Goal: Transaction & Acquisition: Purchase product/service

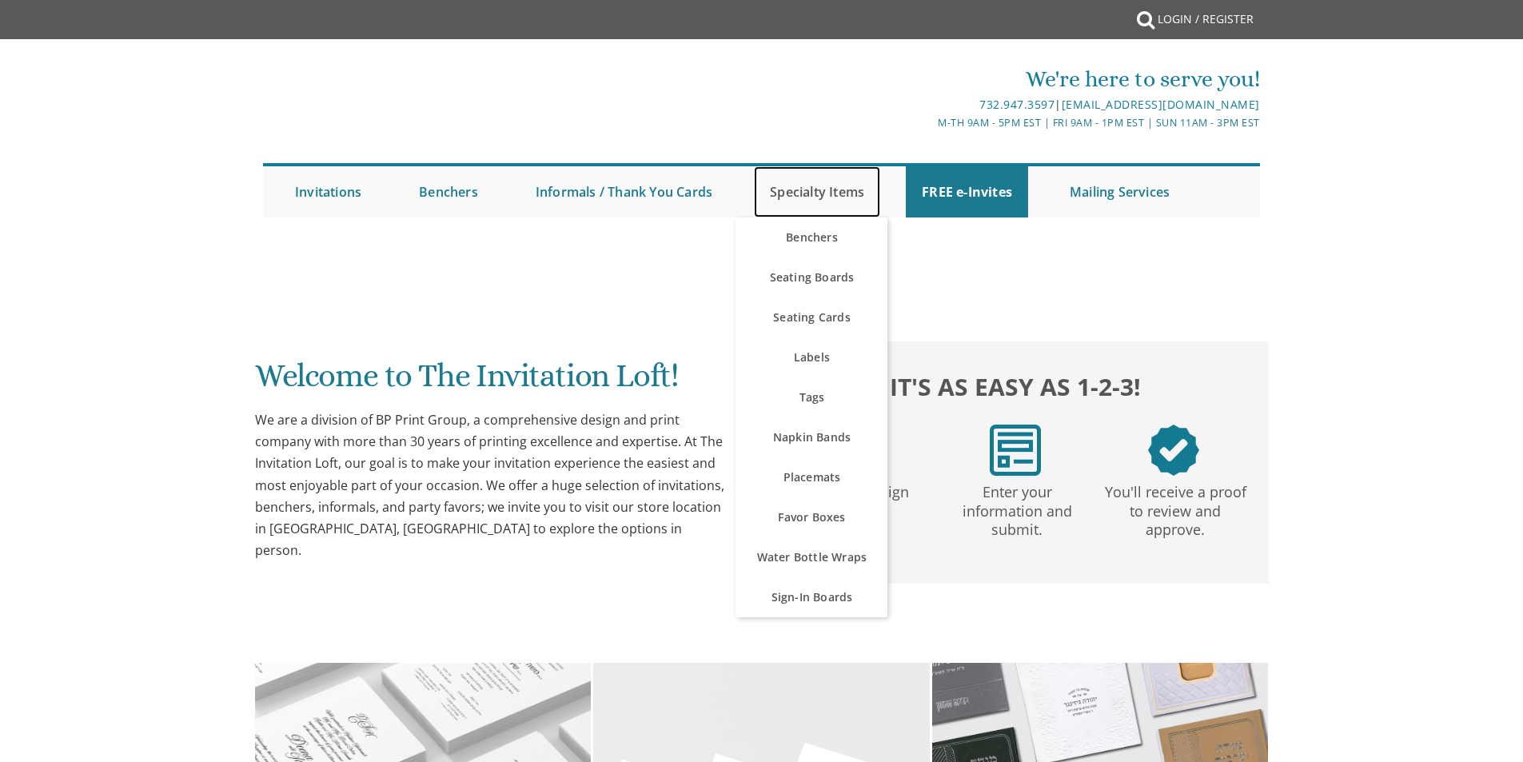
click at [818, 186] on link "Specialty Items" at bounding box center [817, 191] width 126 height 51
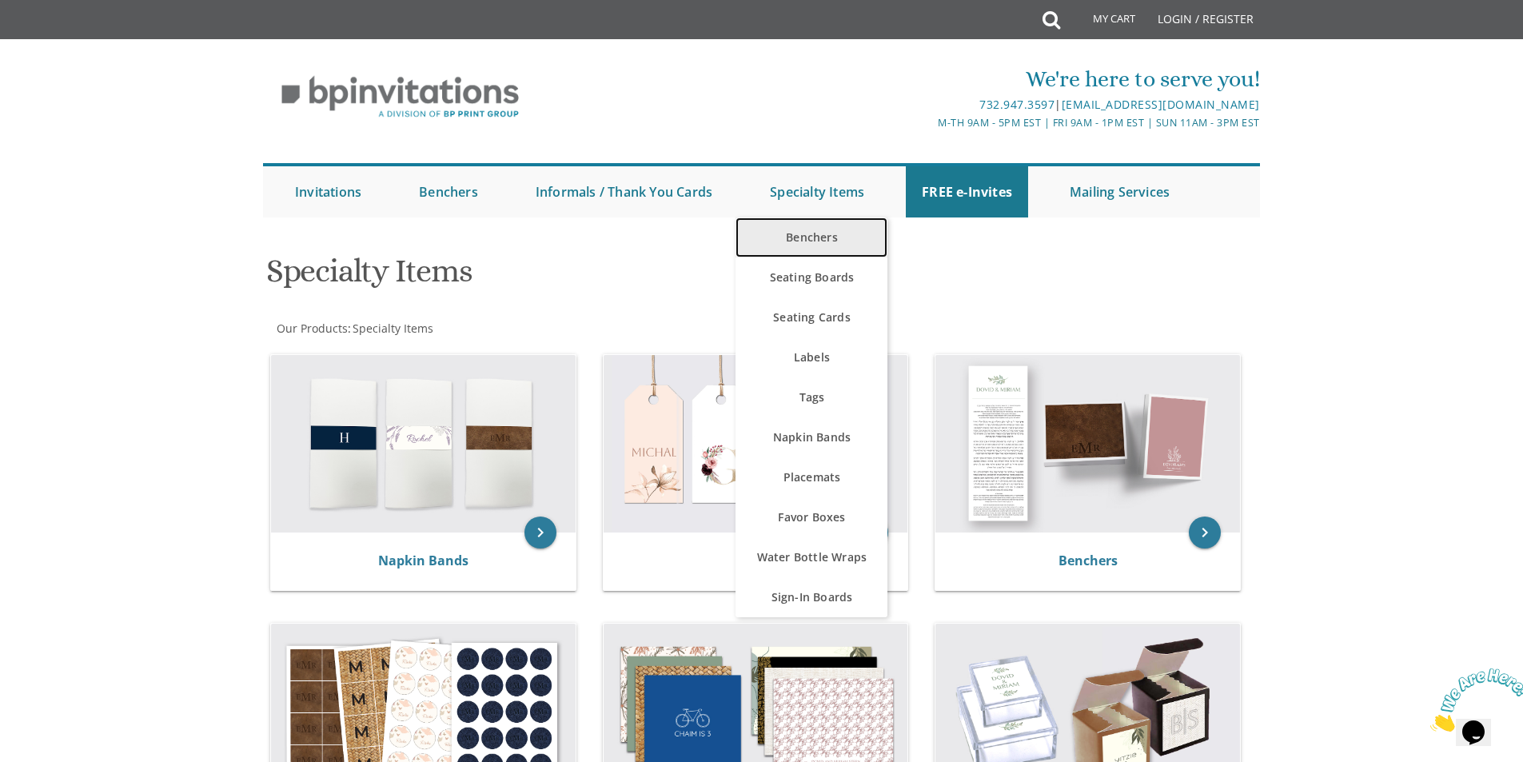
click at [816, 231] on link "Benchers" at bounding box center [812, 238] width 152 height 40
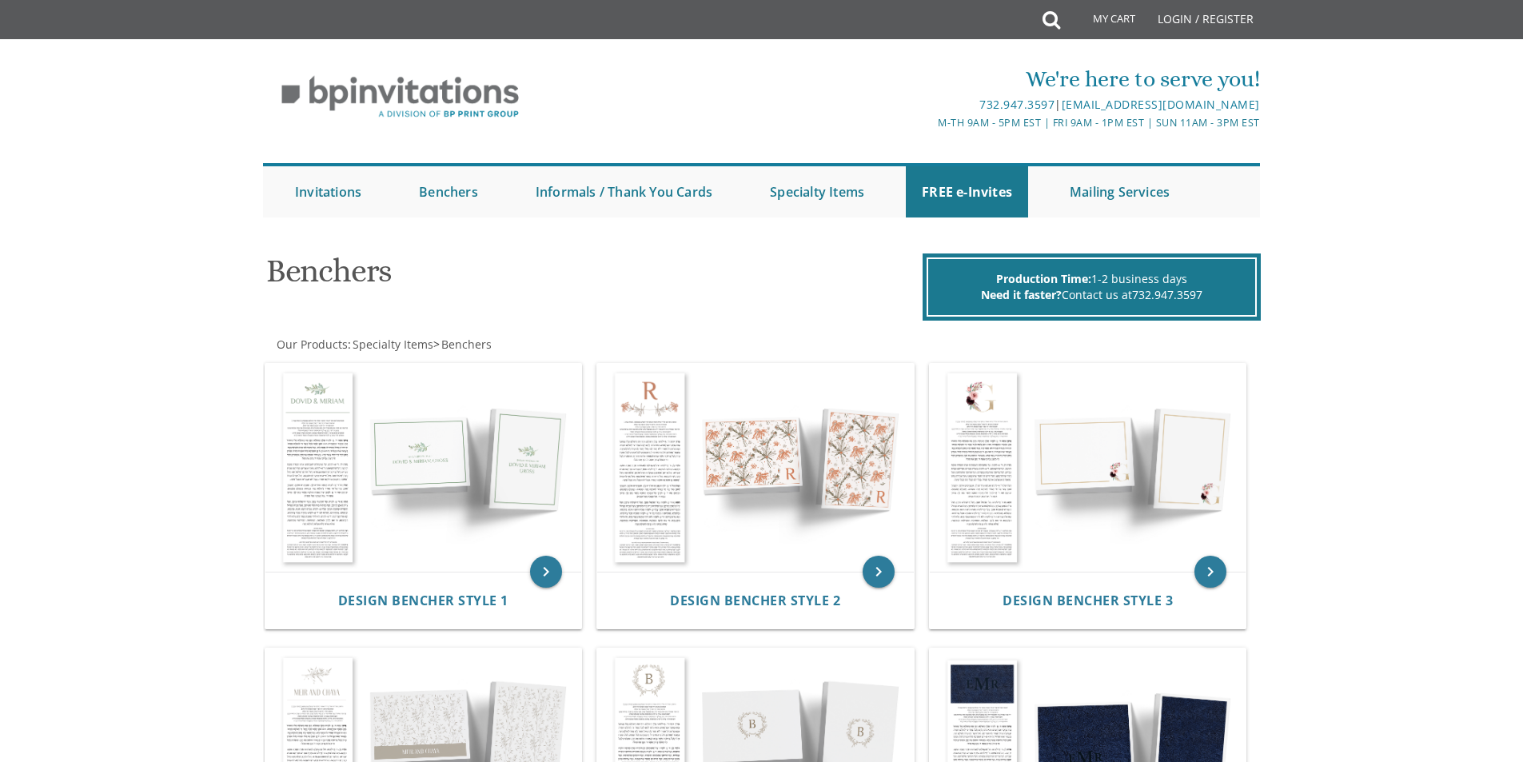
click at [410, 510] on img at bounding box center [424, 468] width 317 height 208
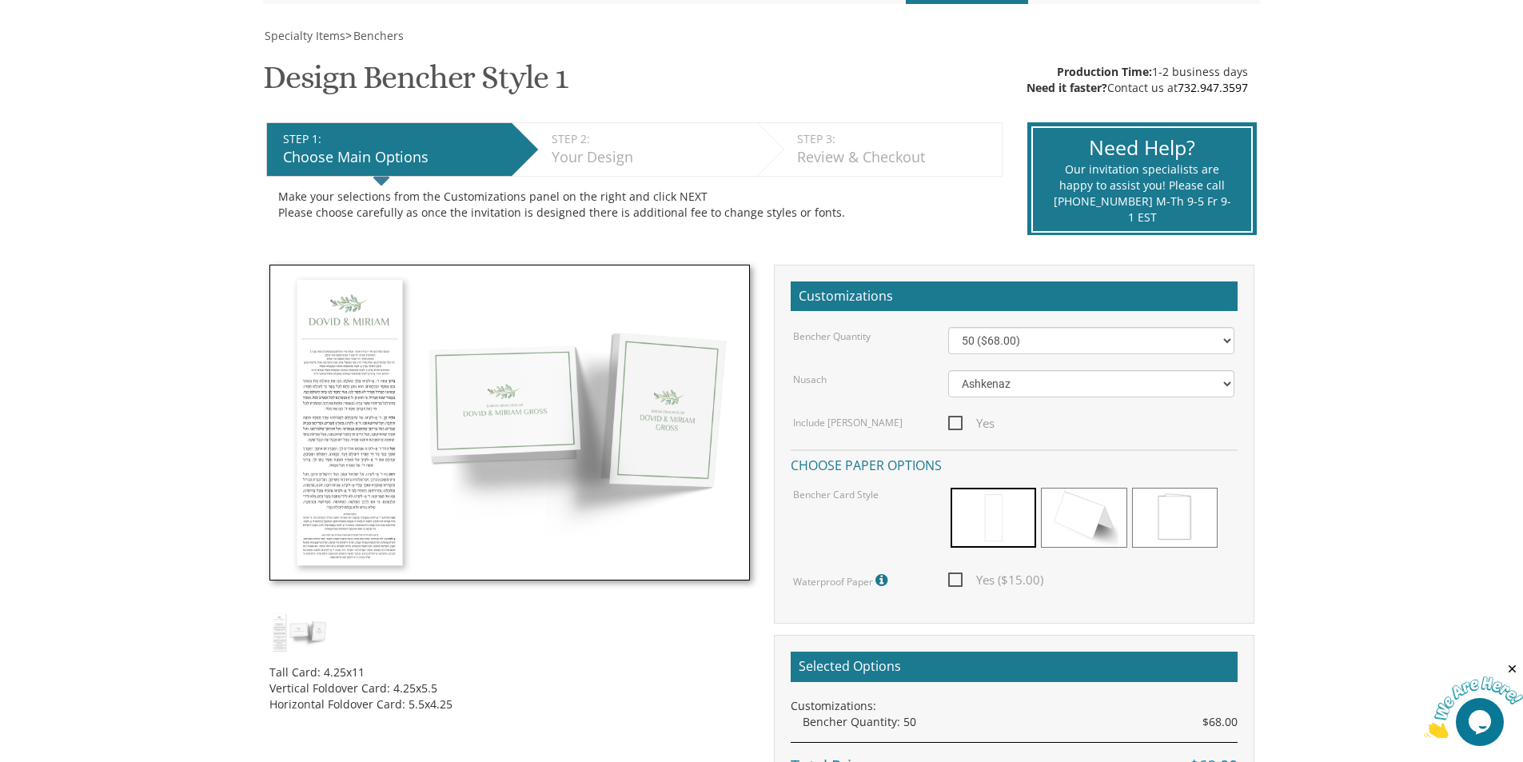
scroll to position [426, 0]
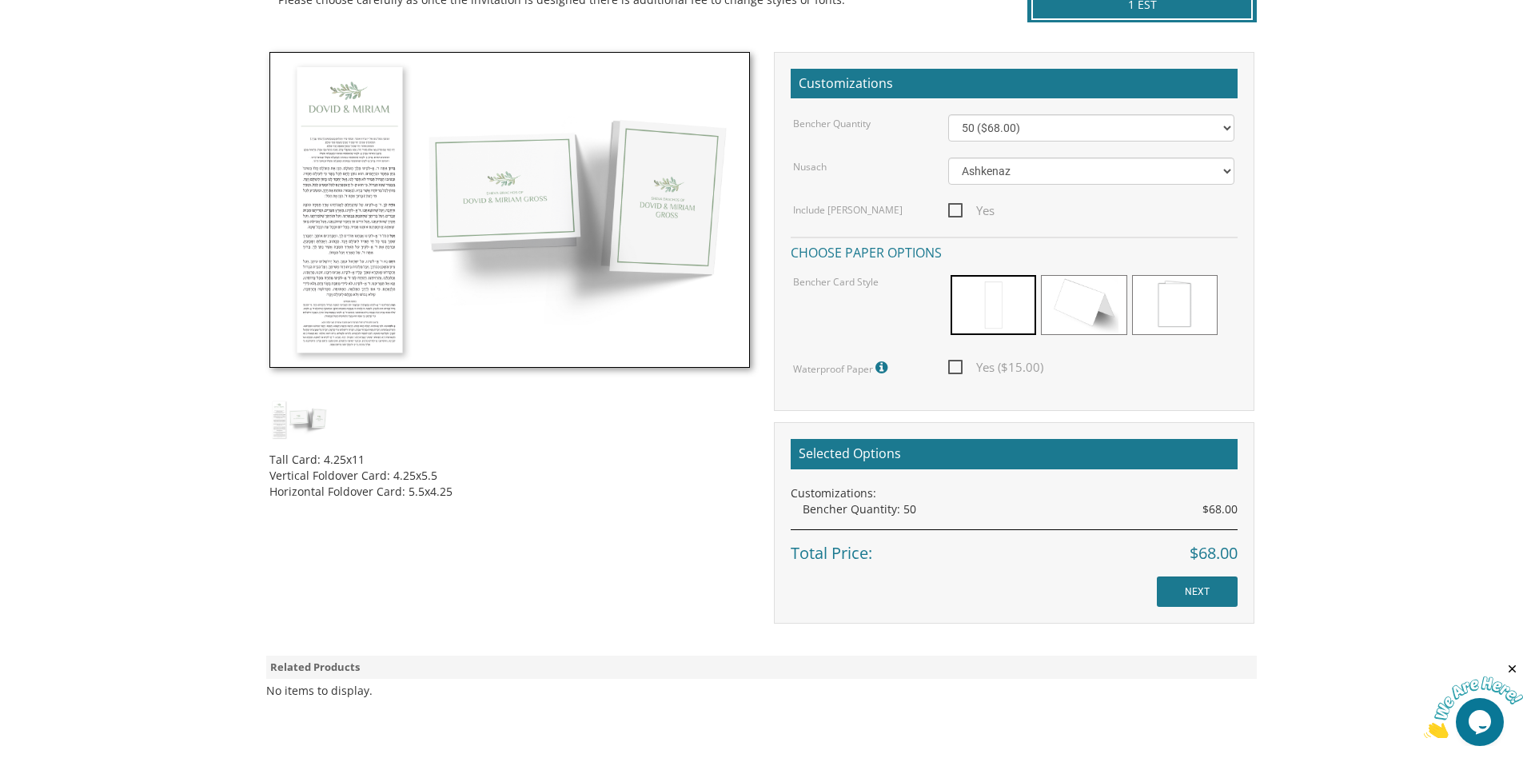
click at [954, 363] on span "Yes ($15.00)" at bounding box center [995, 367] width 95 height 20
click at [954, 363] on input "Yes ($15.00)" at bounding box center [953, 366] width 10 height 10
checkbox input "true"
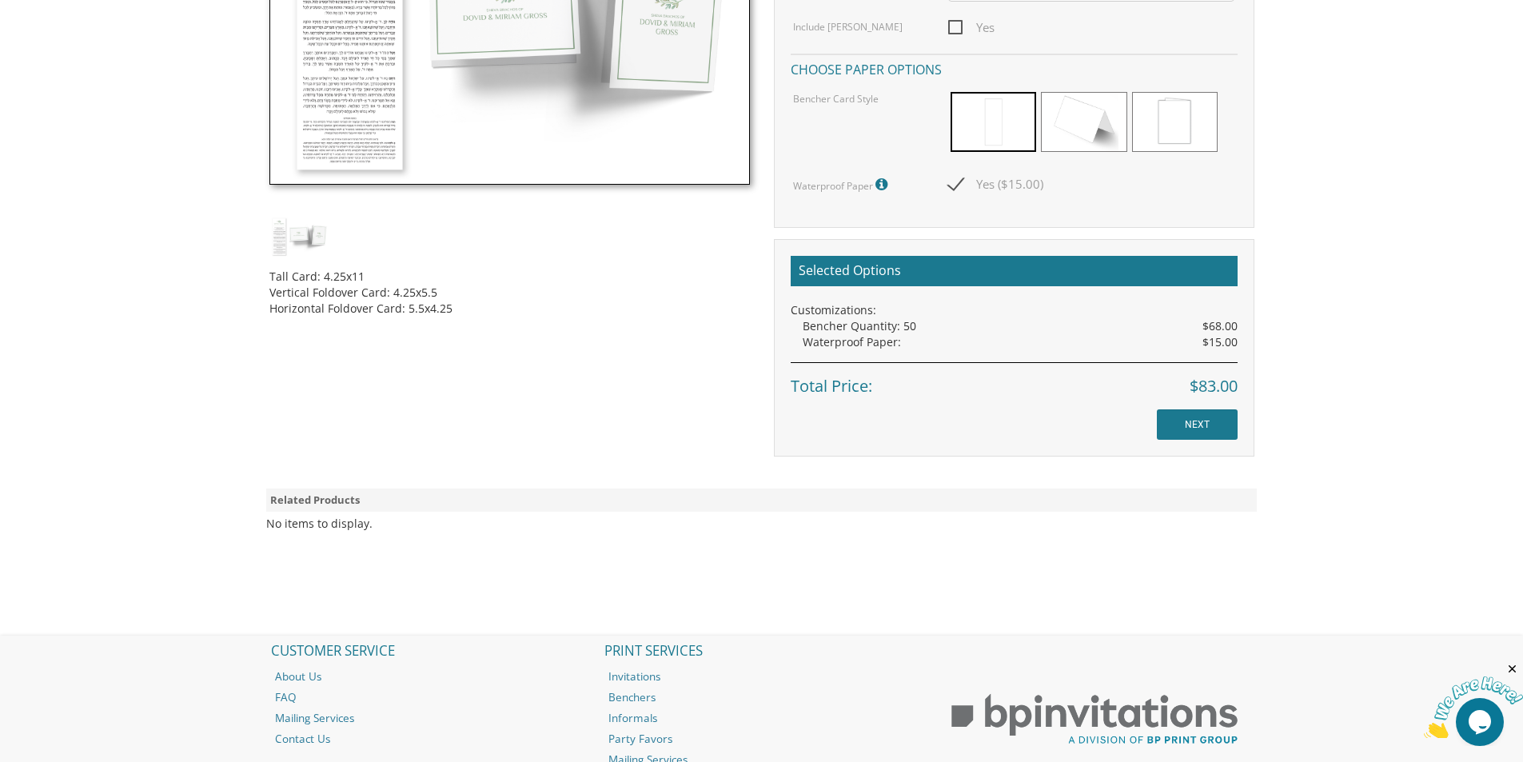
scroll to position [640, 0]
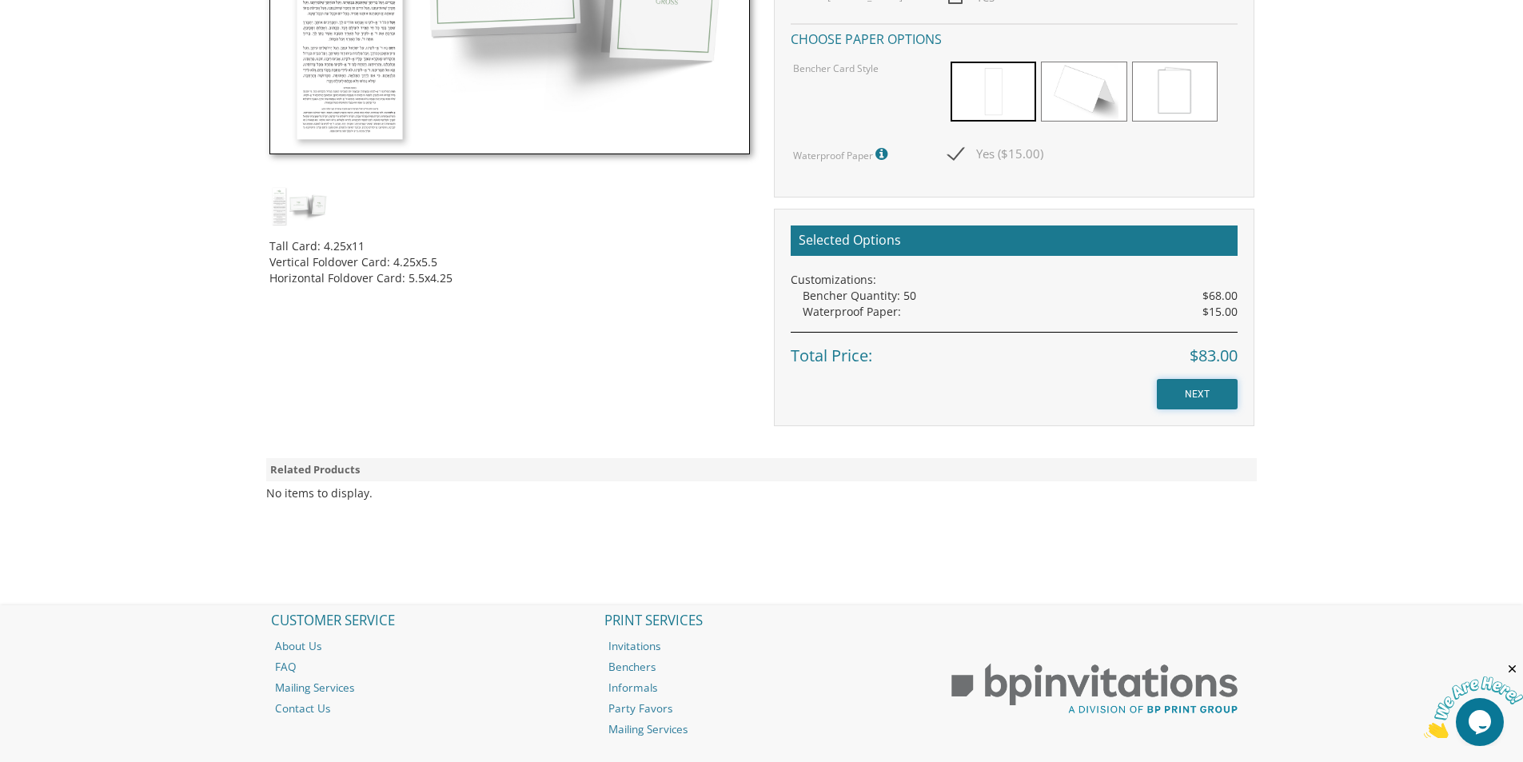
click at [1205, 392] on input "NEXT" at bounding box center [1197, 394] width 81 height 30
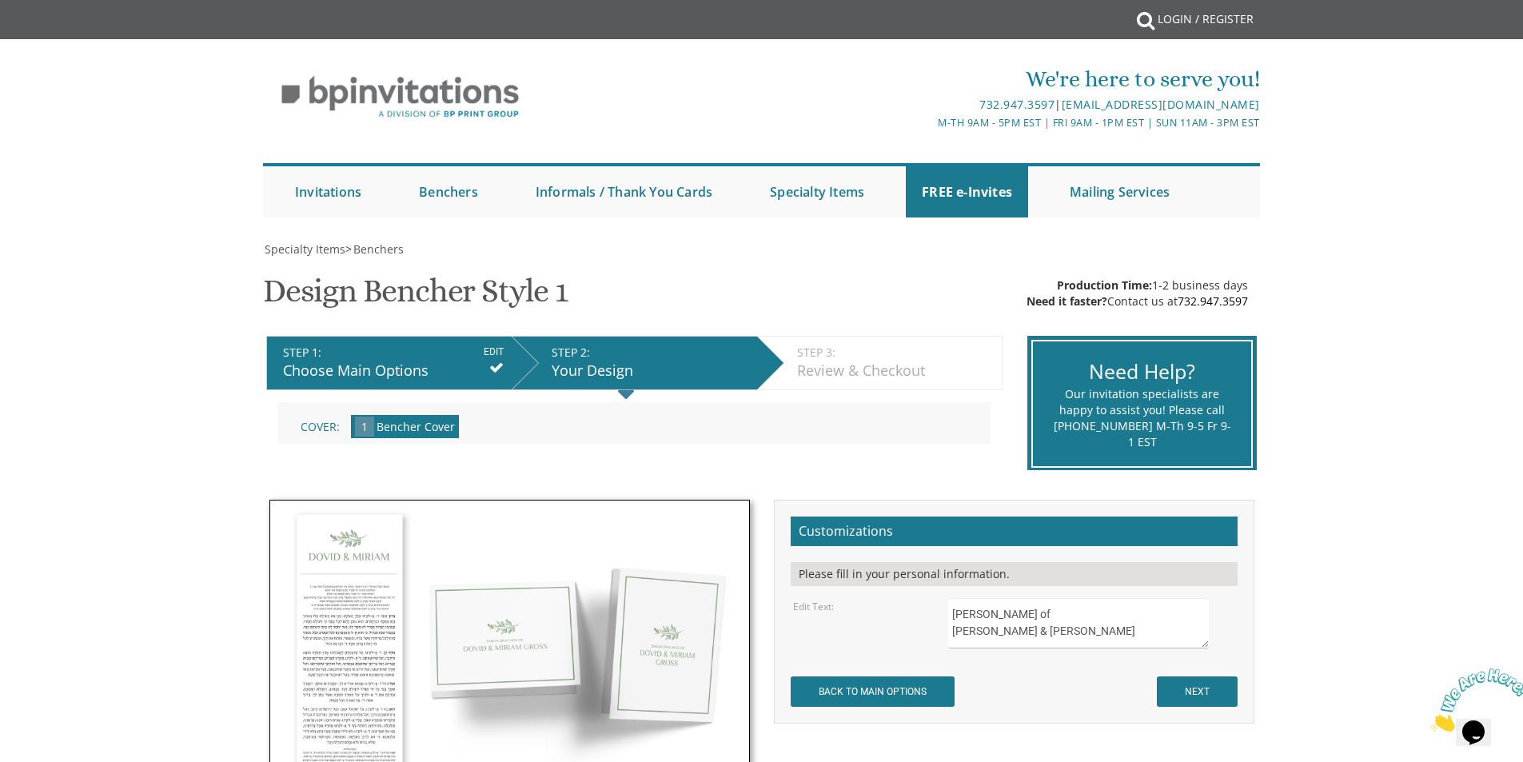
scroll to position [214, 0]
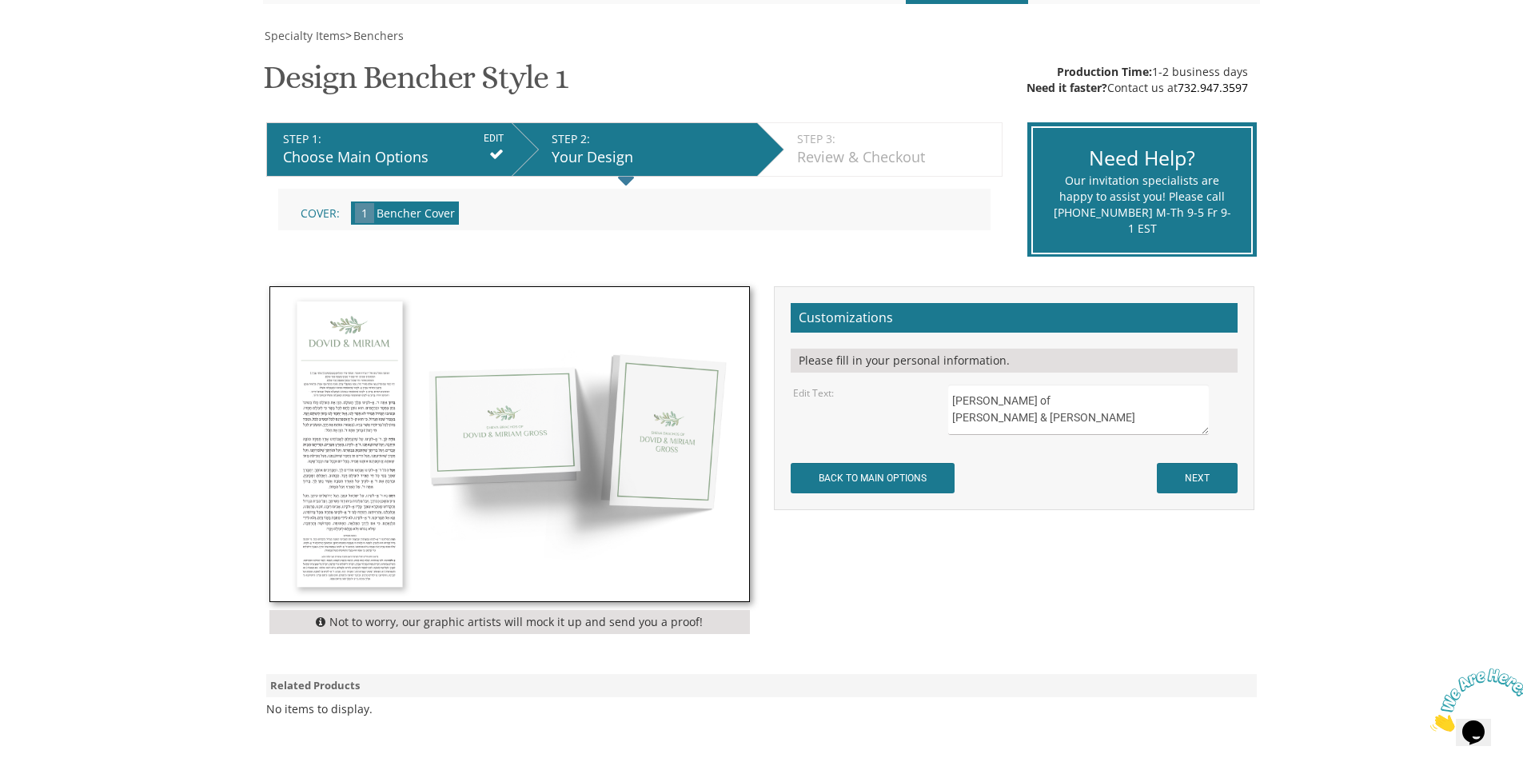
click at [1035, 402] on textarea "Sheva Brachos of Dovid & Miriam Gross" at bounding box center [1078, 410] width 260 height 50
click at [1048, 400] on textarea "Sheva Brachos of Dovid & Miriam Gross" at bounding box center [1078, 410] width 260 height 50
type textarea "s"
type textarea "in hebrew: The wedding of Elimelech and Laya Gindoff gimmel Elul Tof Shin Pay H…"
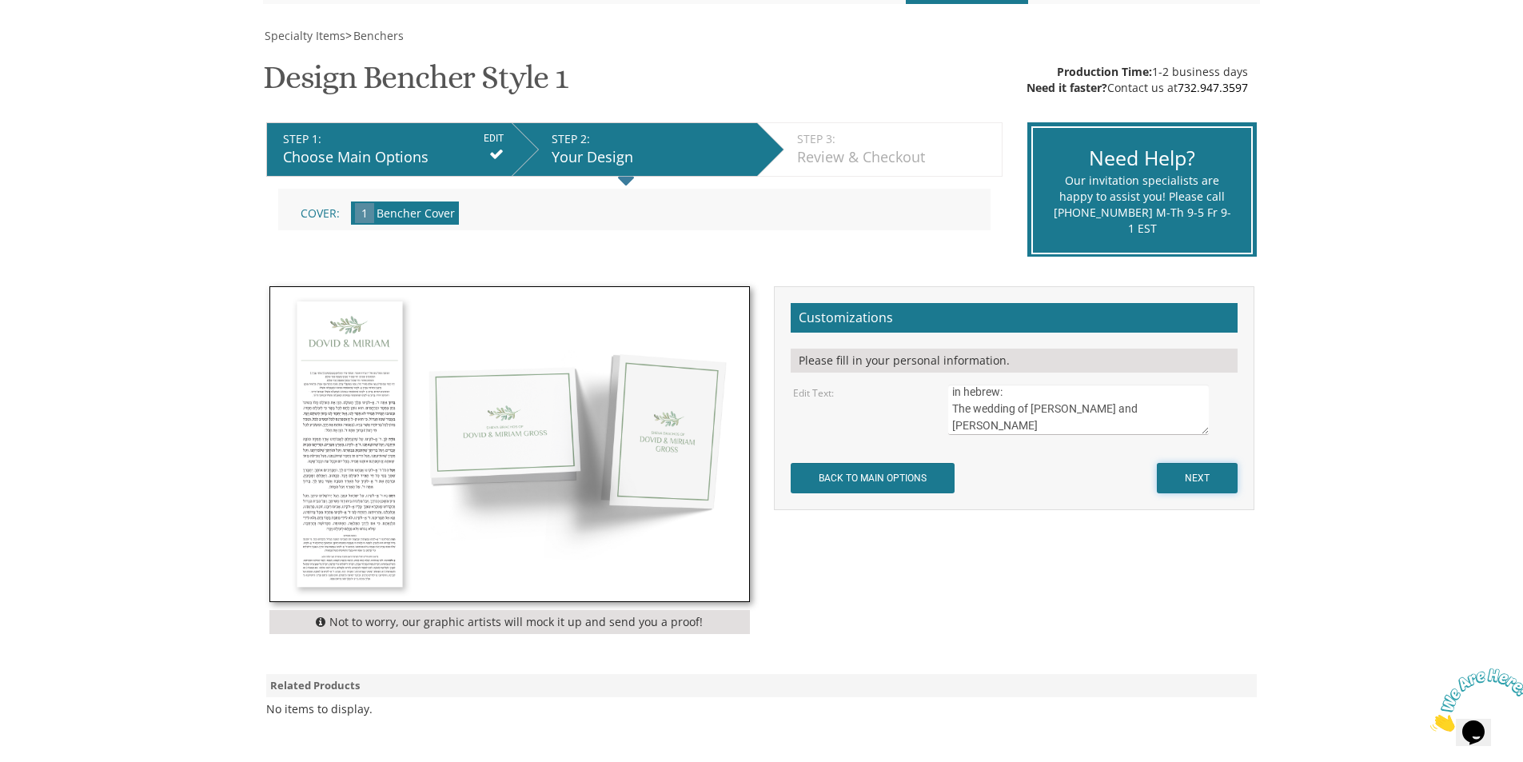
click at [1194, 479] on input "NEXT" at bounding box center [1197, 478] width 81 height 30
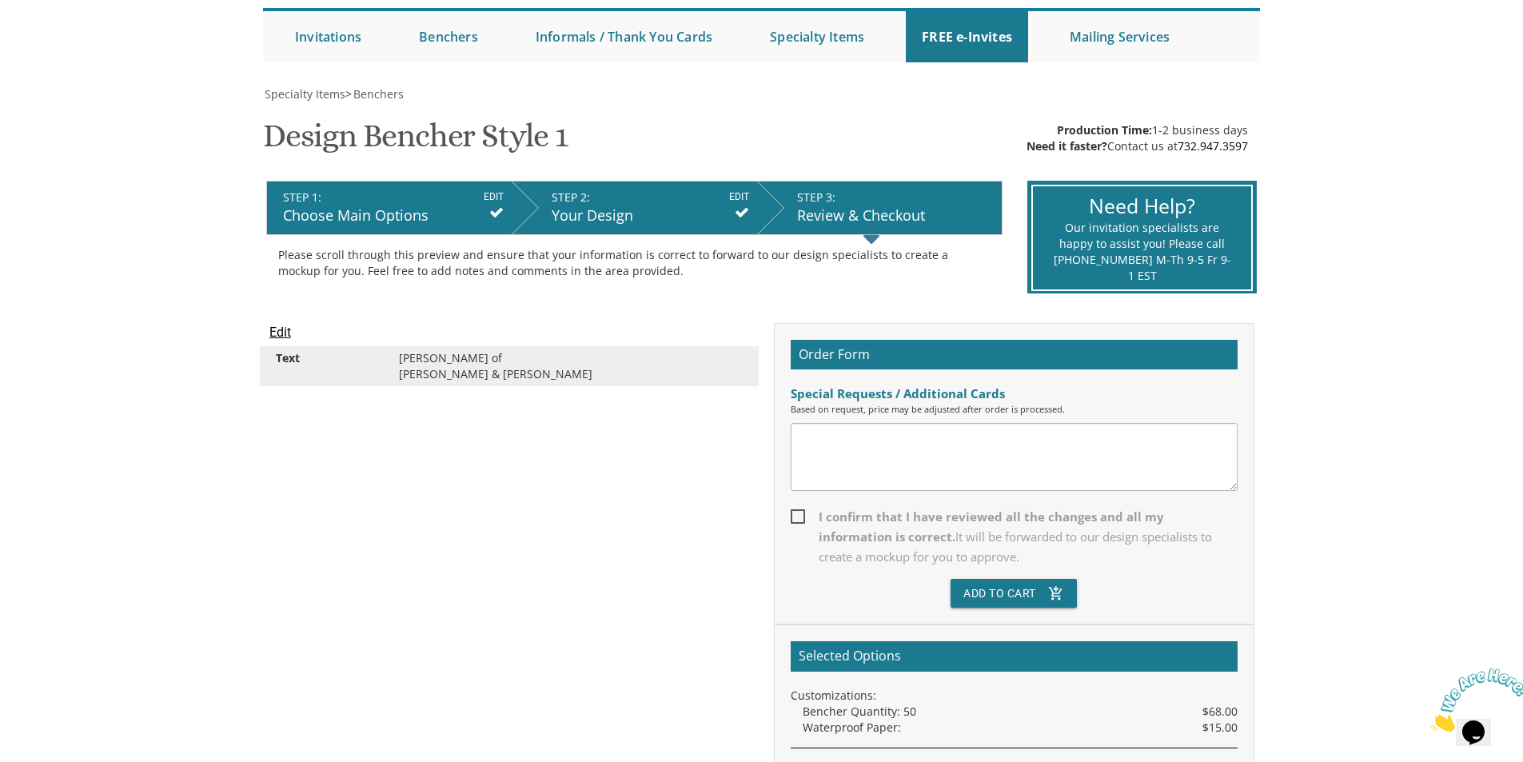
scroll to position [214, 0]
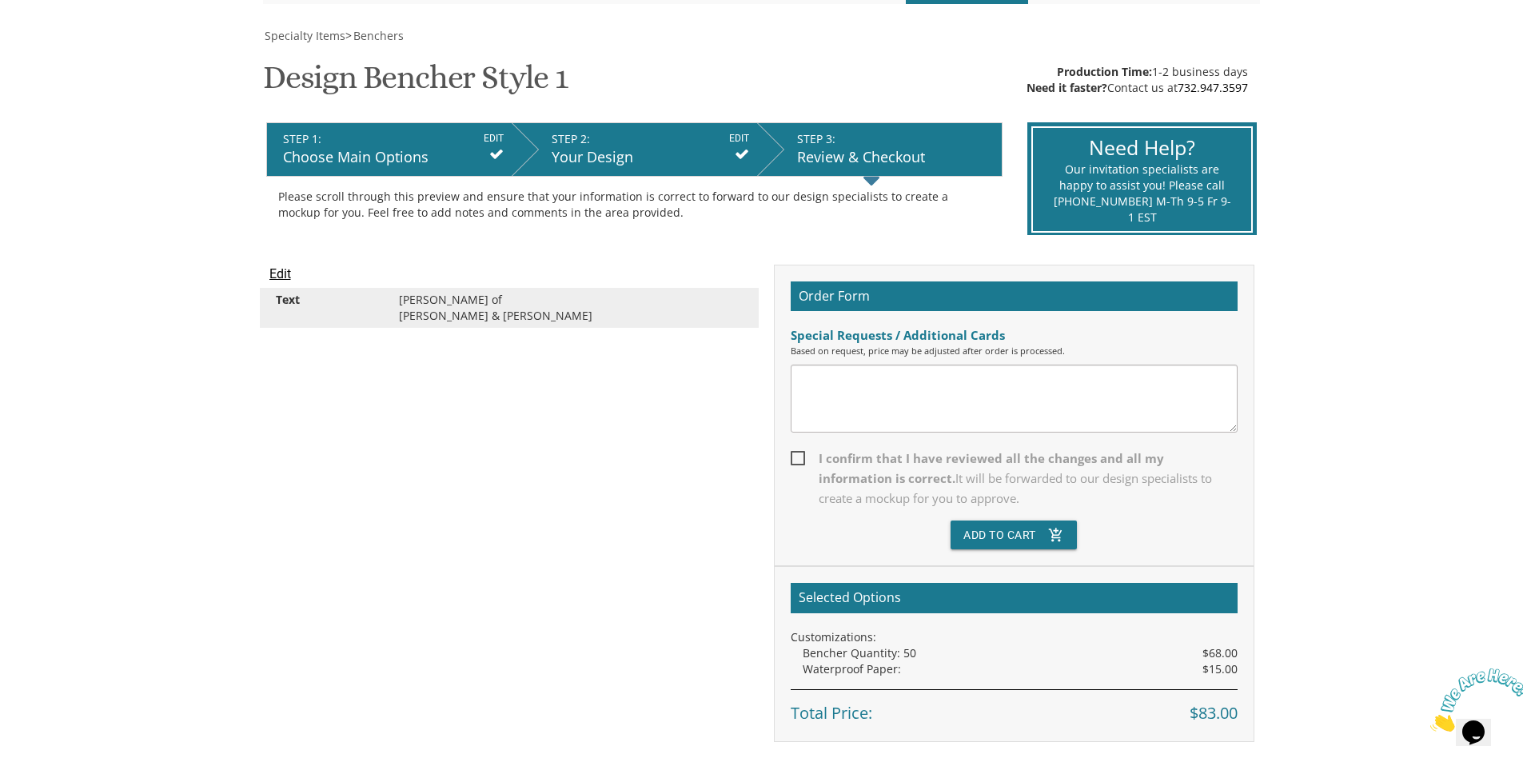
click at [800, 457] on span "I confirm that I have reviewed all the changes and all my information is correc…" at bounding box center [1014, 479] width 447 height 60
click at [800, 457] on input "I confirm that I have reviewed all the changes and all my information is correc…" at bounding box center [796, 457] width 10 height 10
checkbox input "true"
click at [989, 529] on button "Add To Cart add_shopping_cart" at bounding box center [1014, 535] width 126 height 29
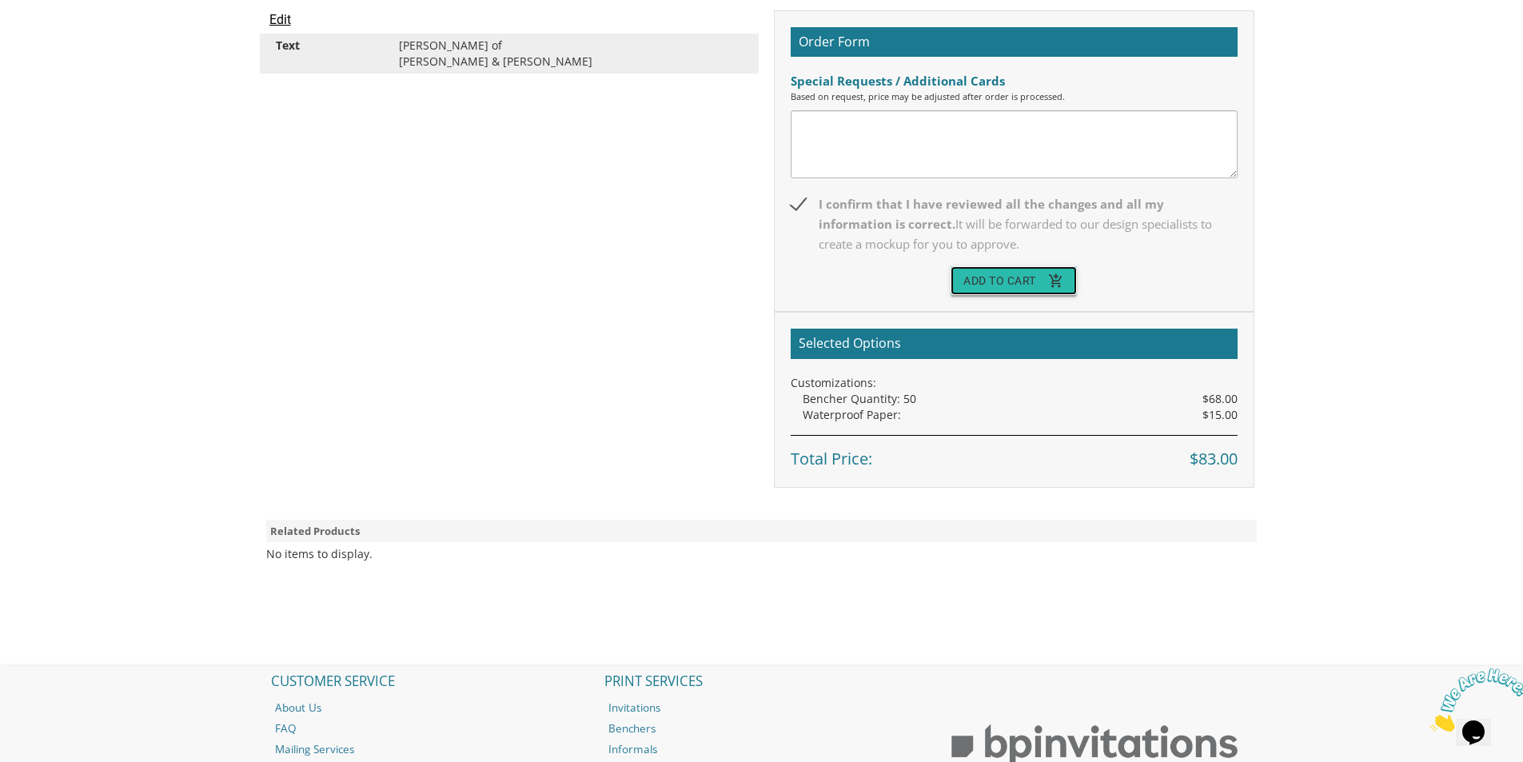
scroll to position [618, 0]
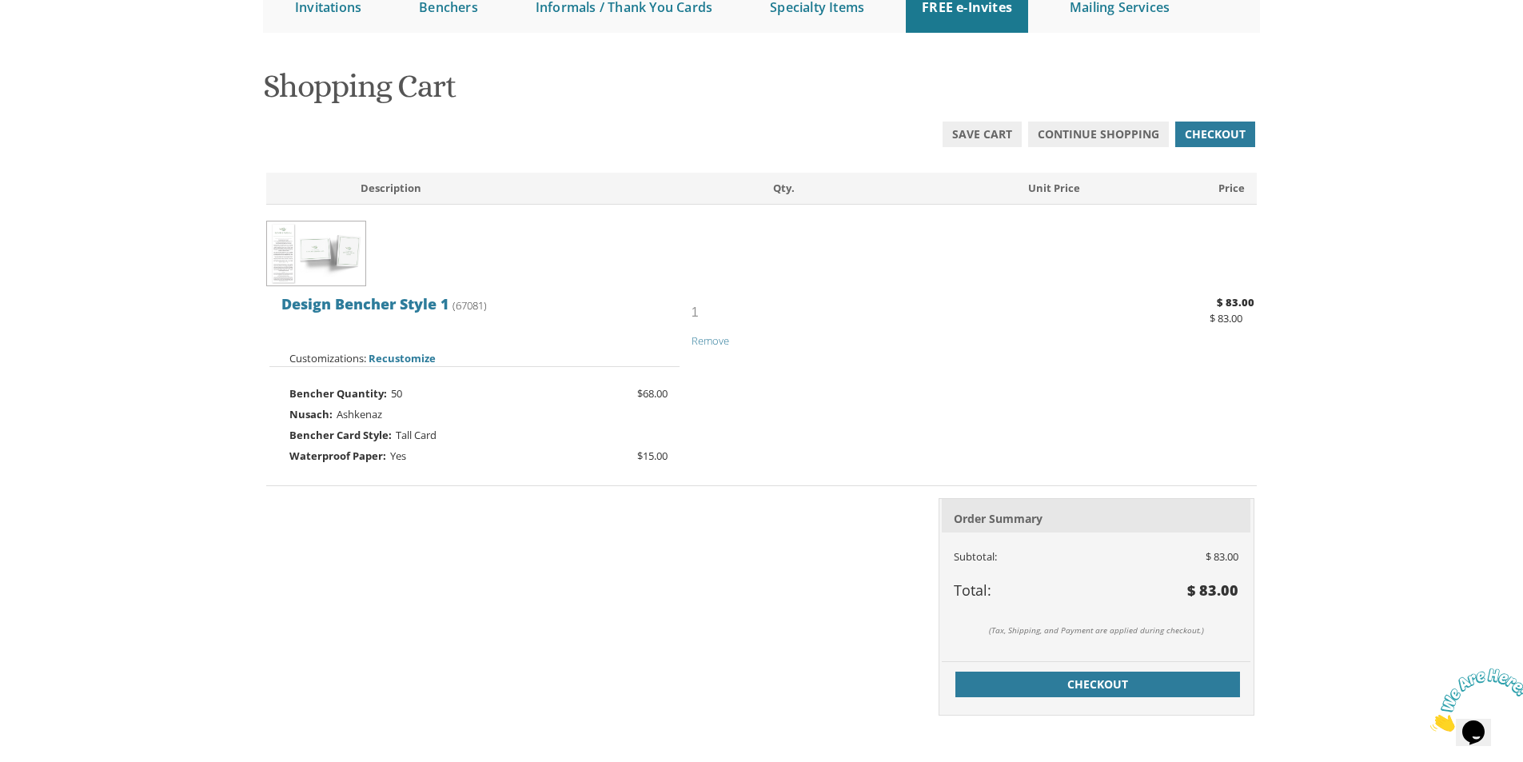
scroll to position [426, 0]
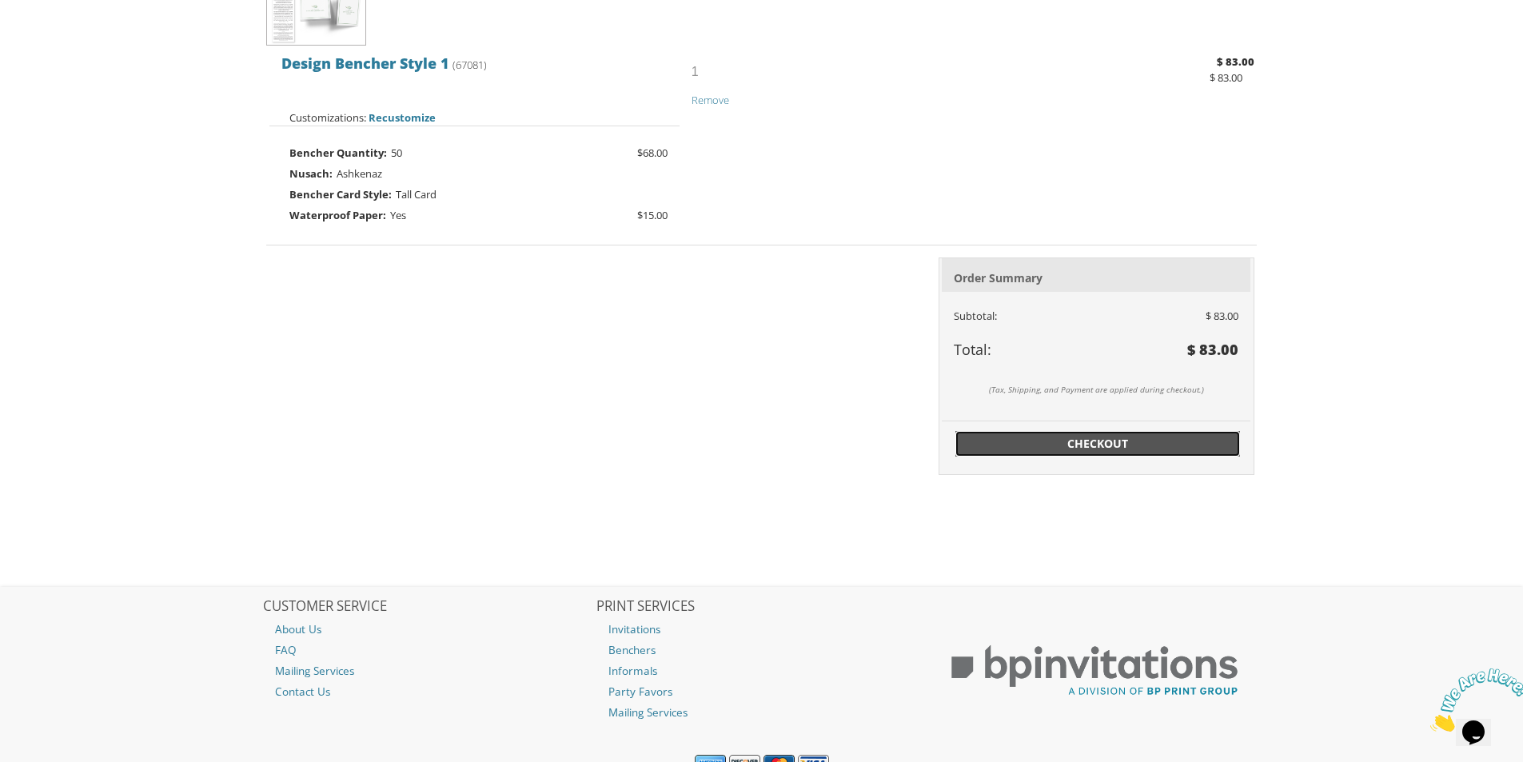
click at [1066, 440] on span "Checkout" at bounding box center [1098, 444] width 266 height 16
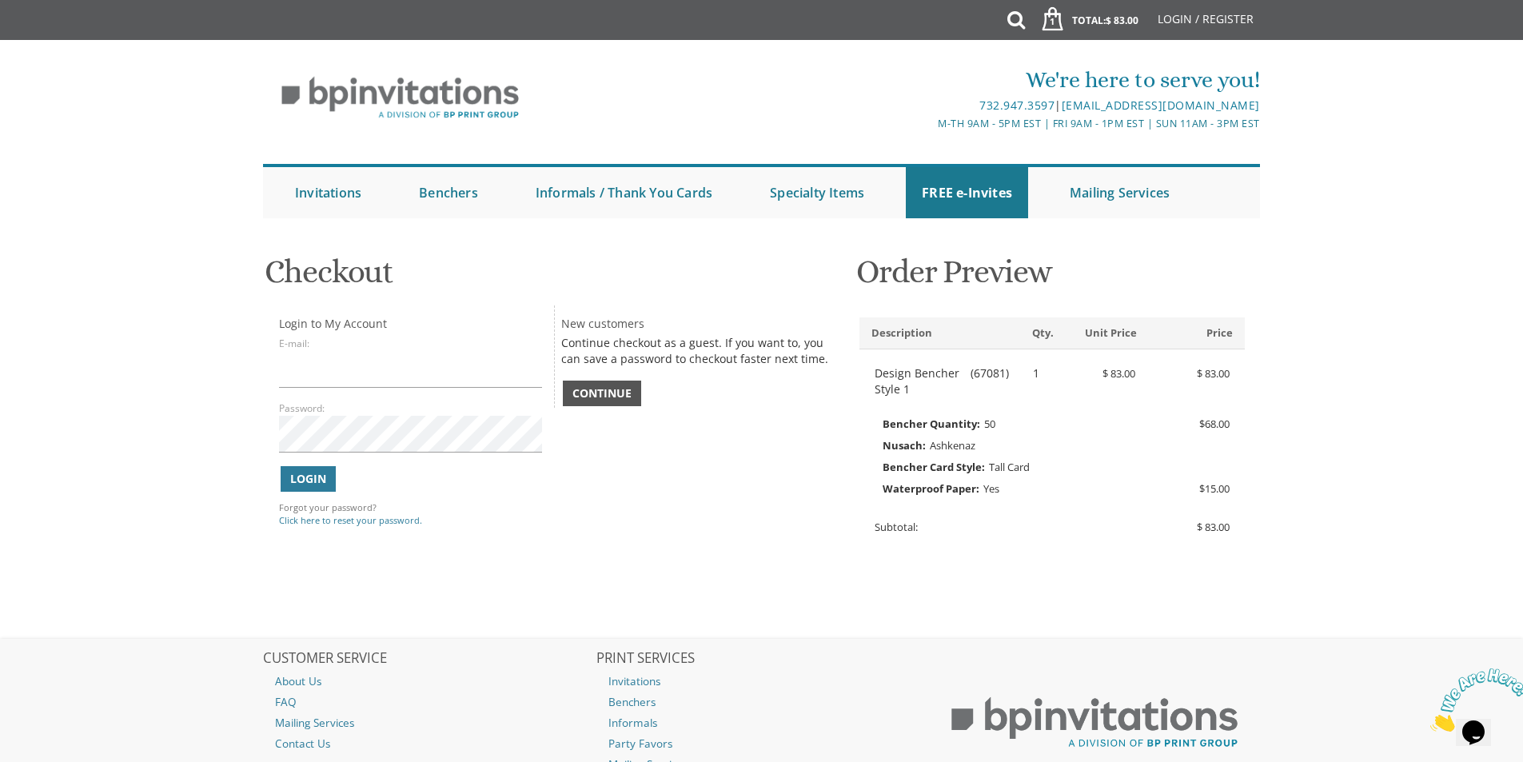
click at [613, 391] on span "Continue" at bounding box center [602, 393] width 59 height 16
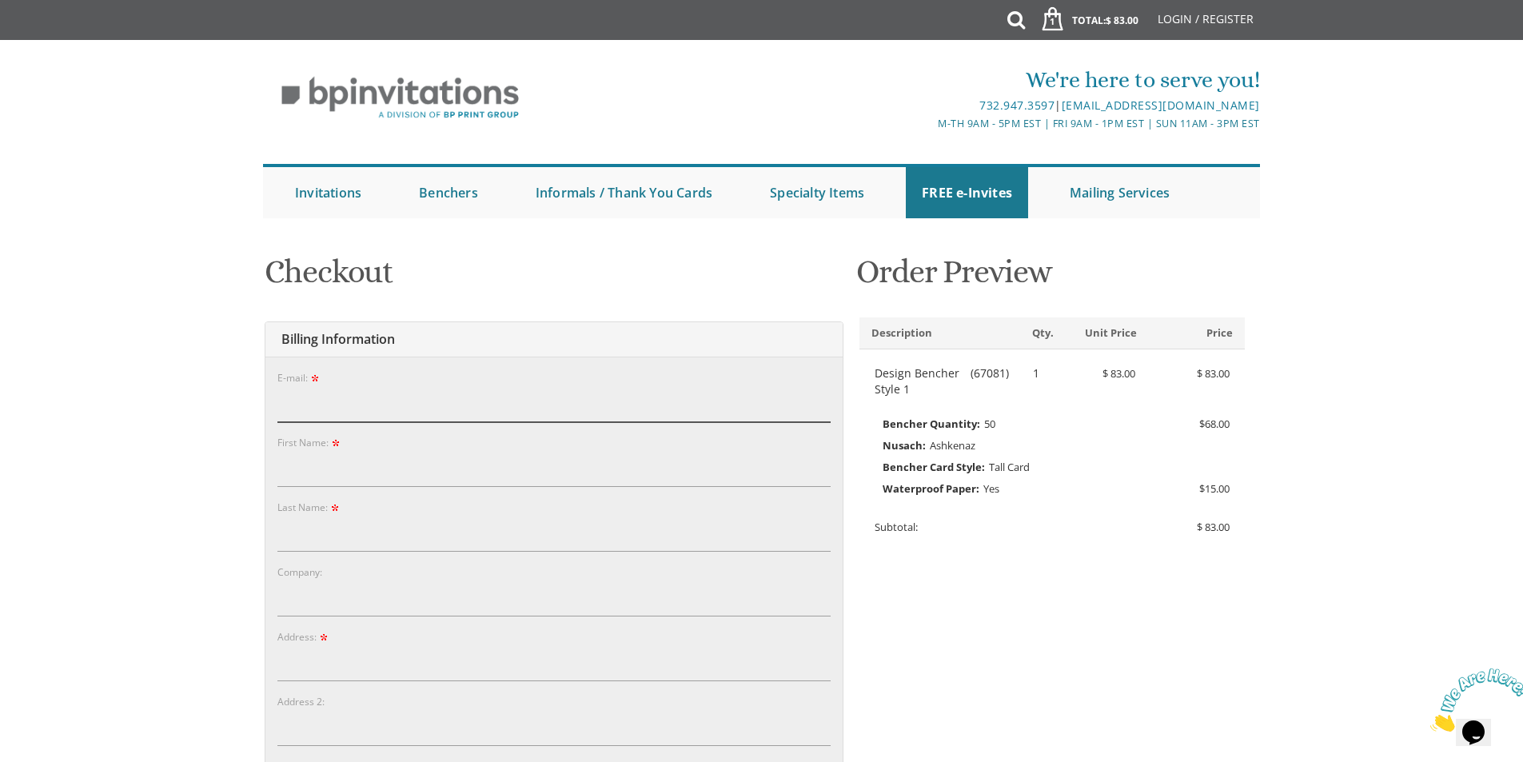
click at [296, 419] on input "E-mail:" at bounding box center [554, 403] width 553 height 37
type input "frangindoff@gmail.com"
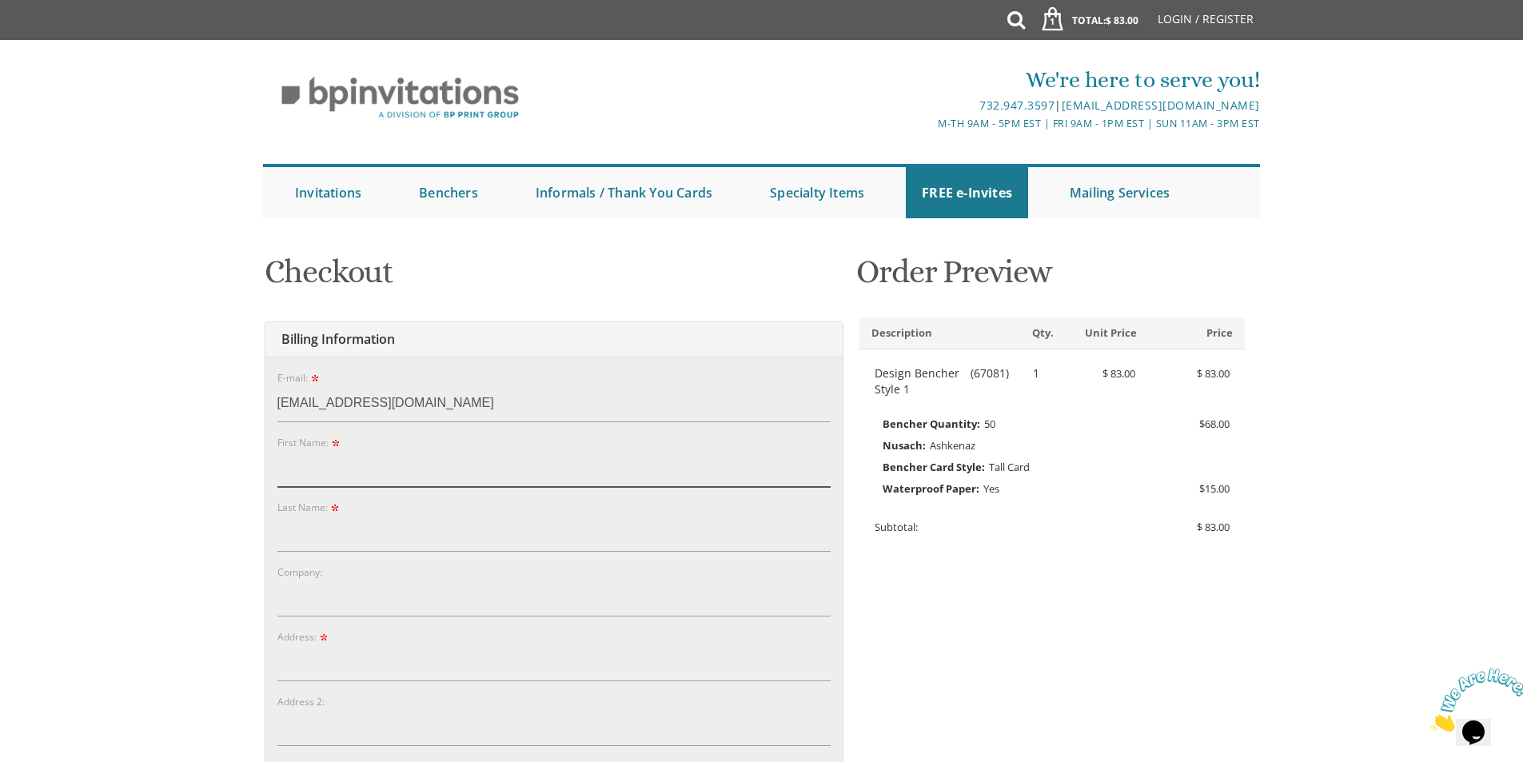
type input "Fran"
type input "Gindoff"
type input "[STREET_ADDRESS]"
type input "Lakewood"
type input "08701"
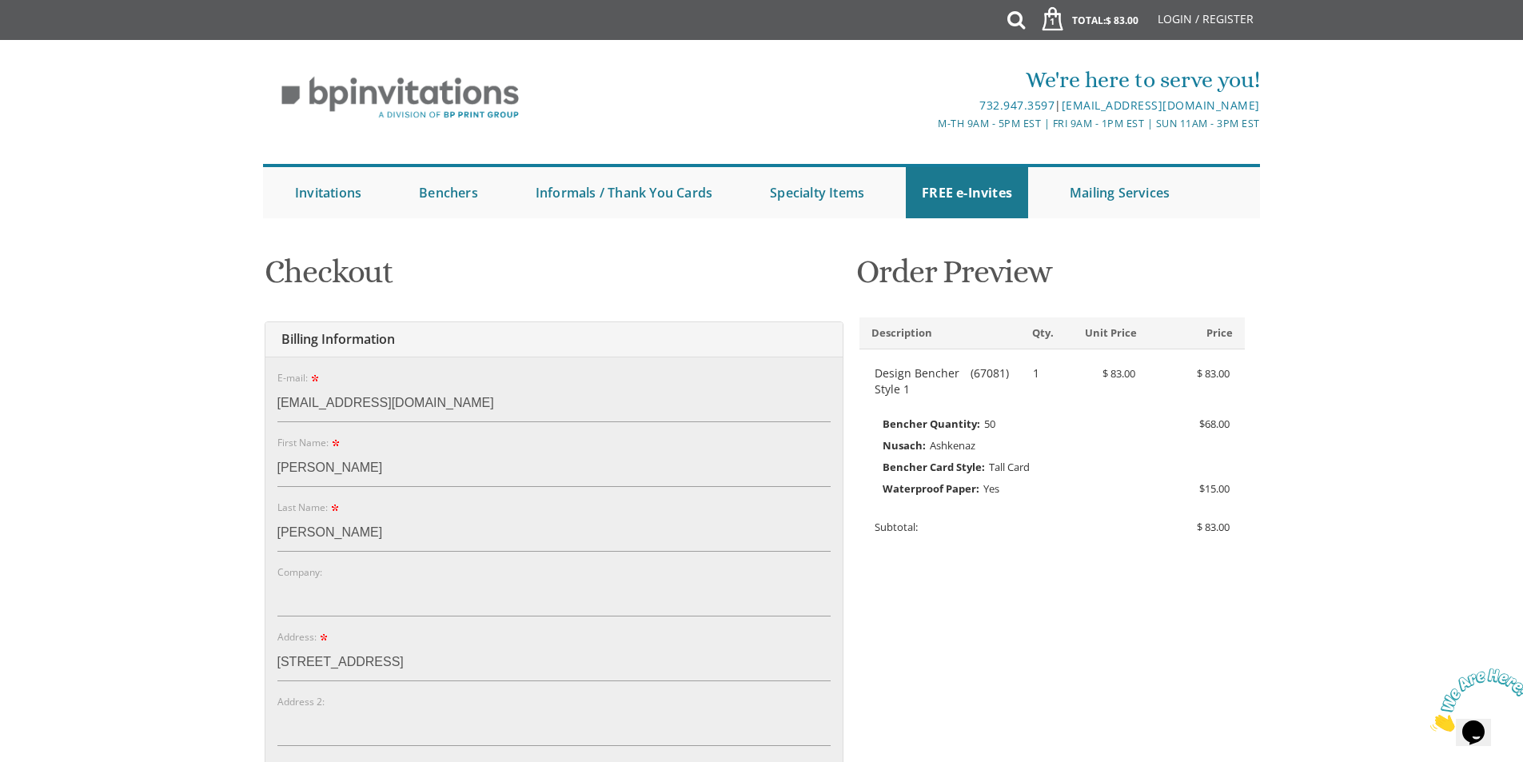
select select "NJ"
type input "7187102557"
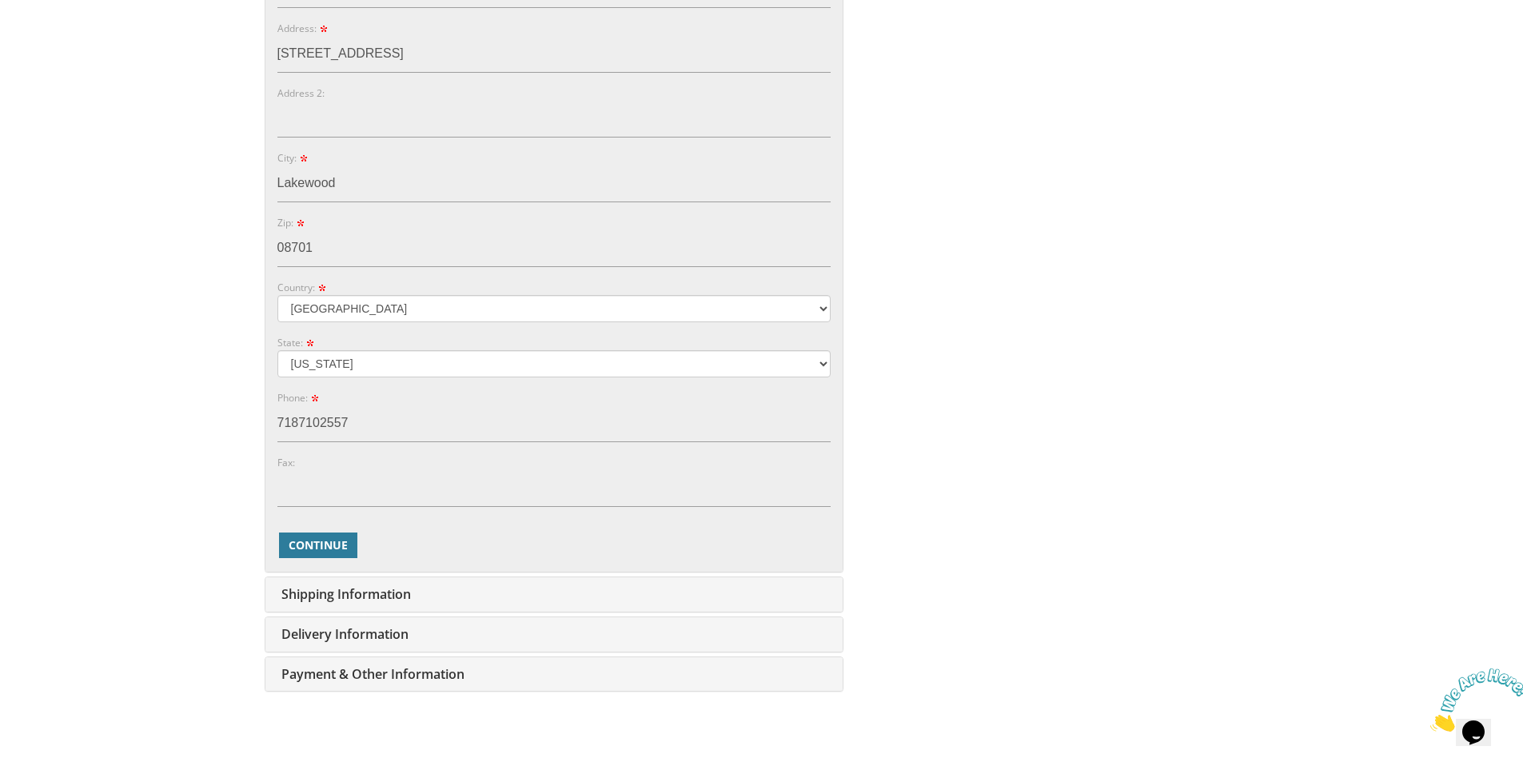
scroll to position [640, 0]
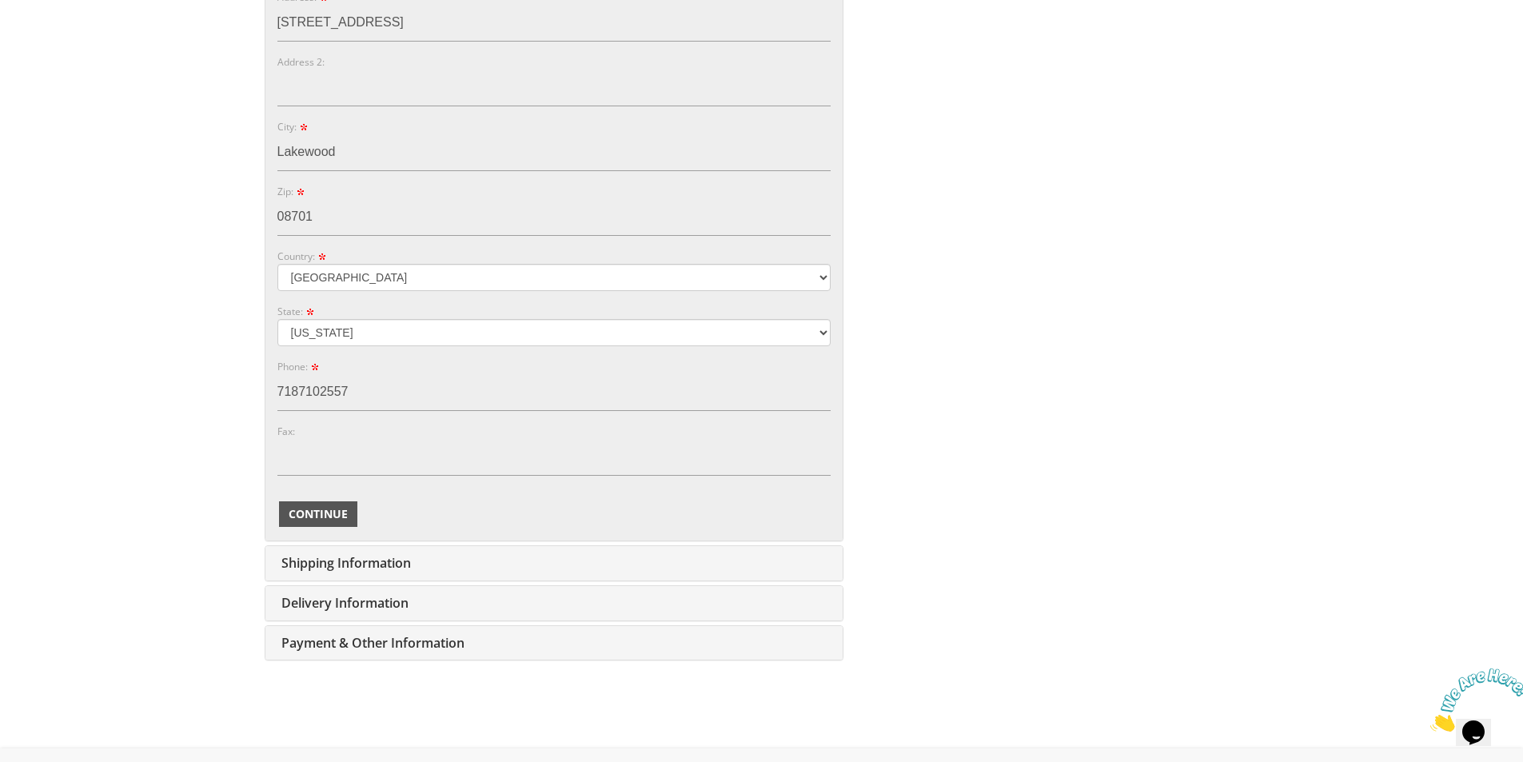
click at [305, 508] on span "Continue" at bounding box center [318, 514] width 59 height 16
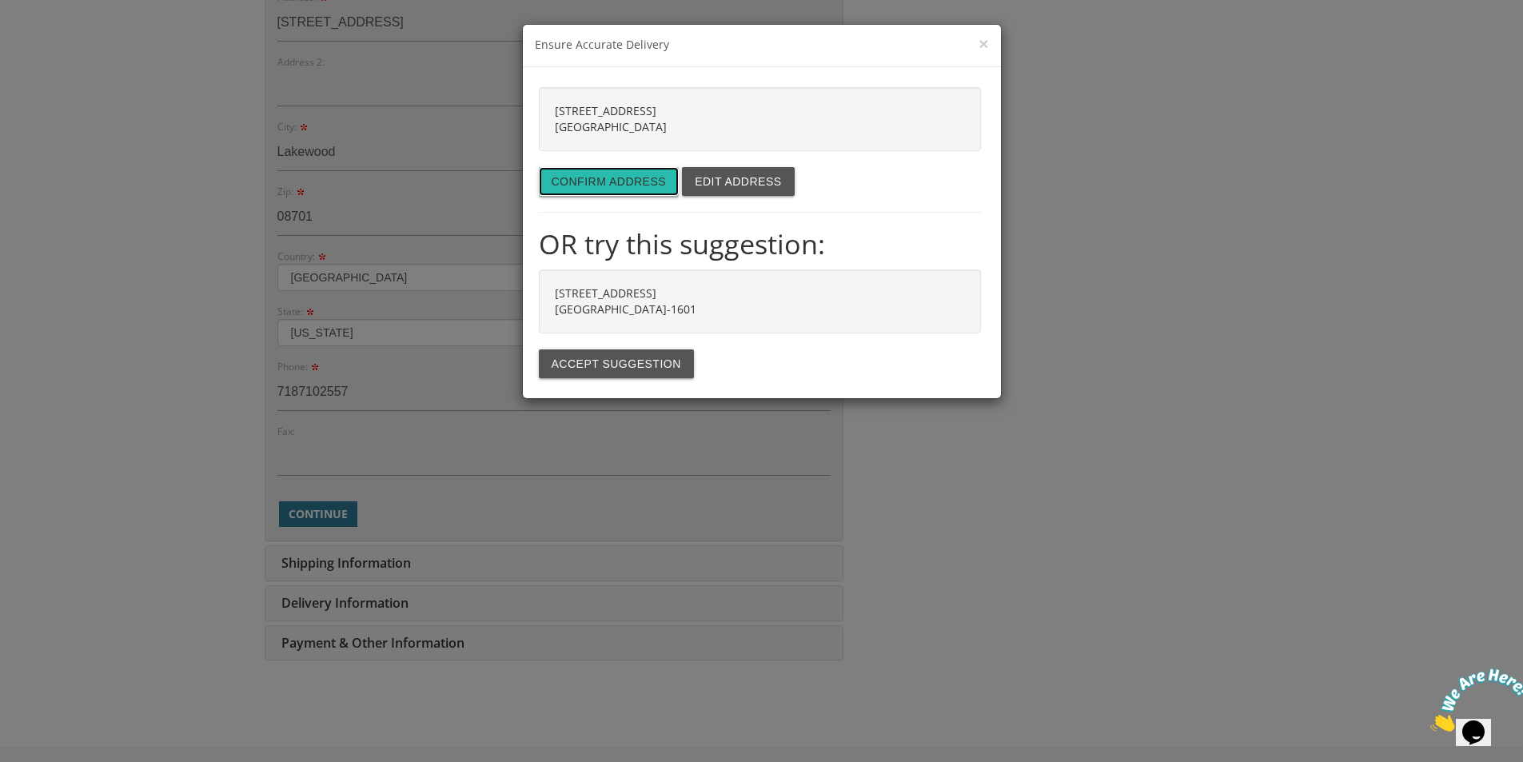
click at [595, 178] on button "Confirm address" at bounding box center [609, 181] width 141 height 29
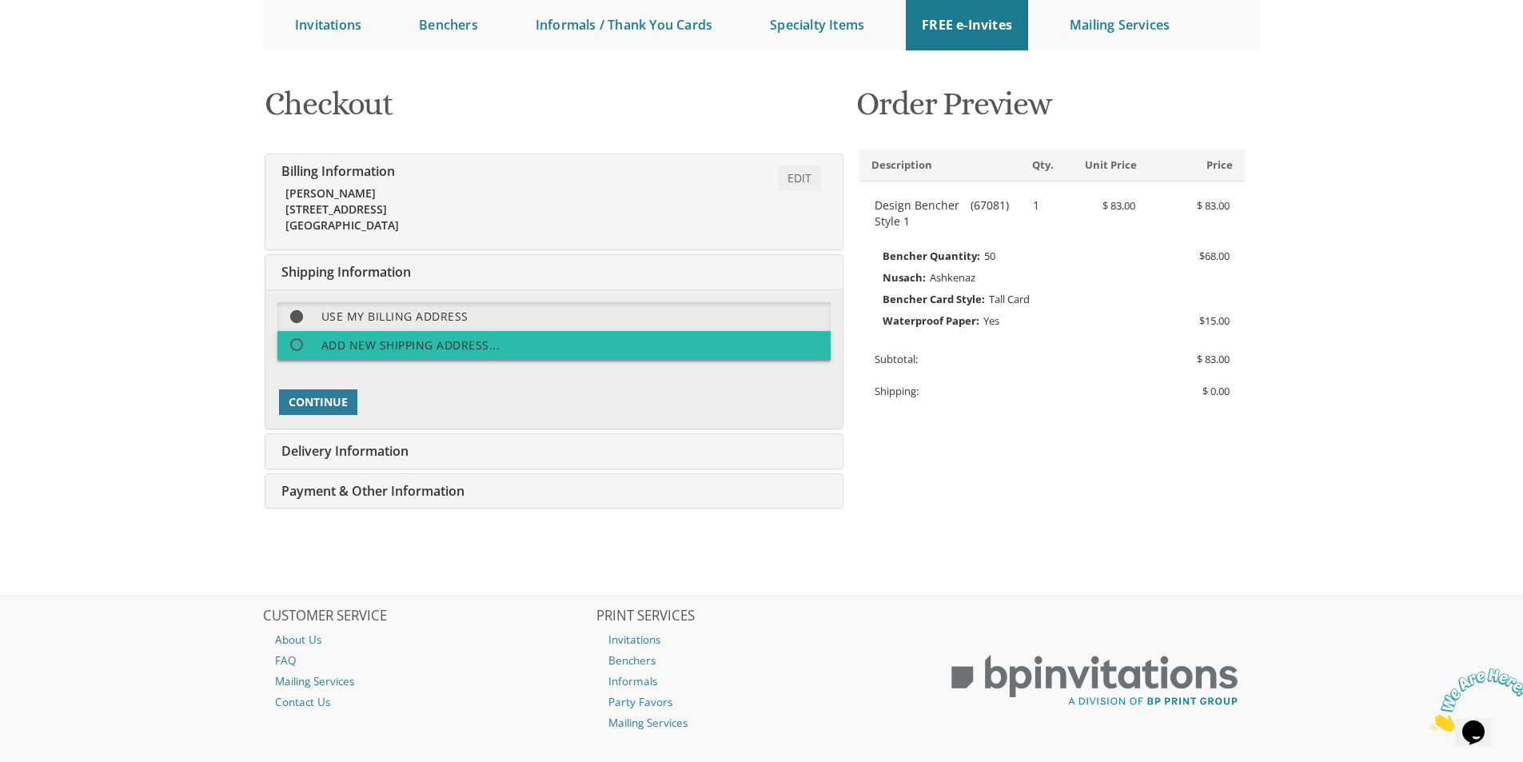
scroll to position [250, 0]
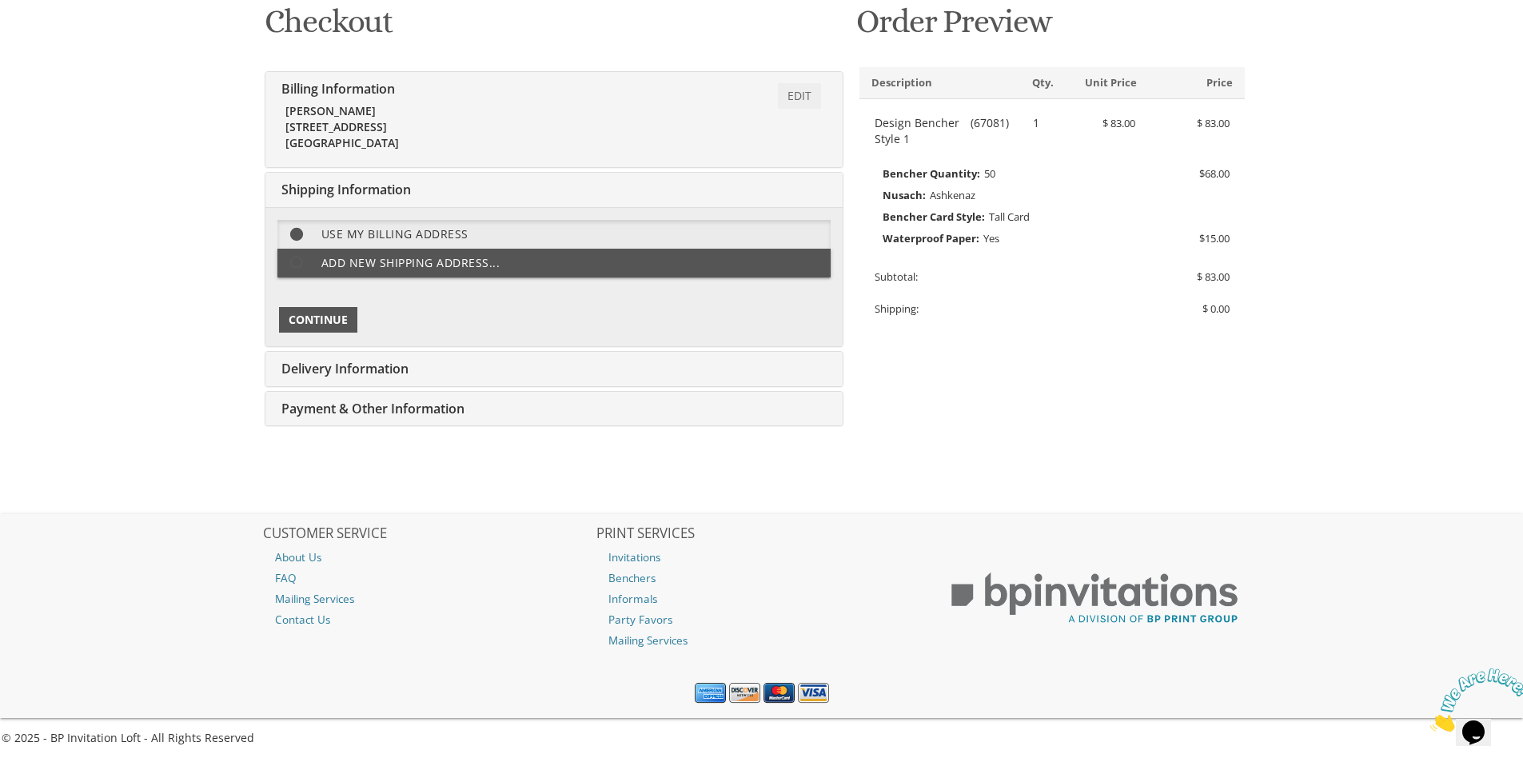
click at [326, 314] on span "Continue" at bounding box center [318, 320] width 59 height 16
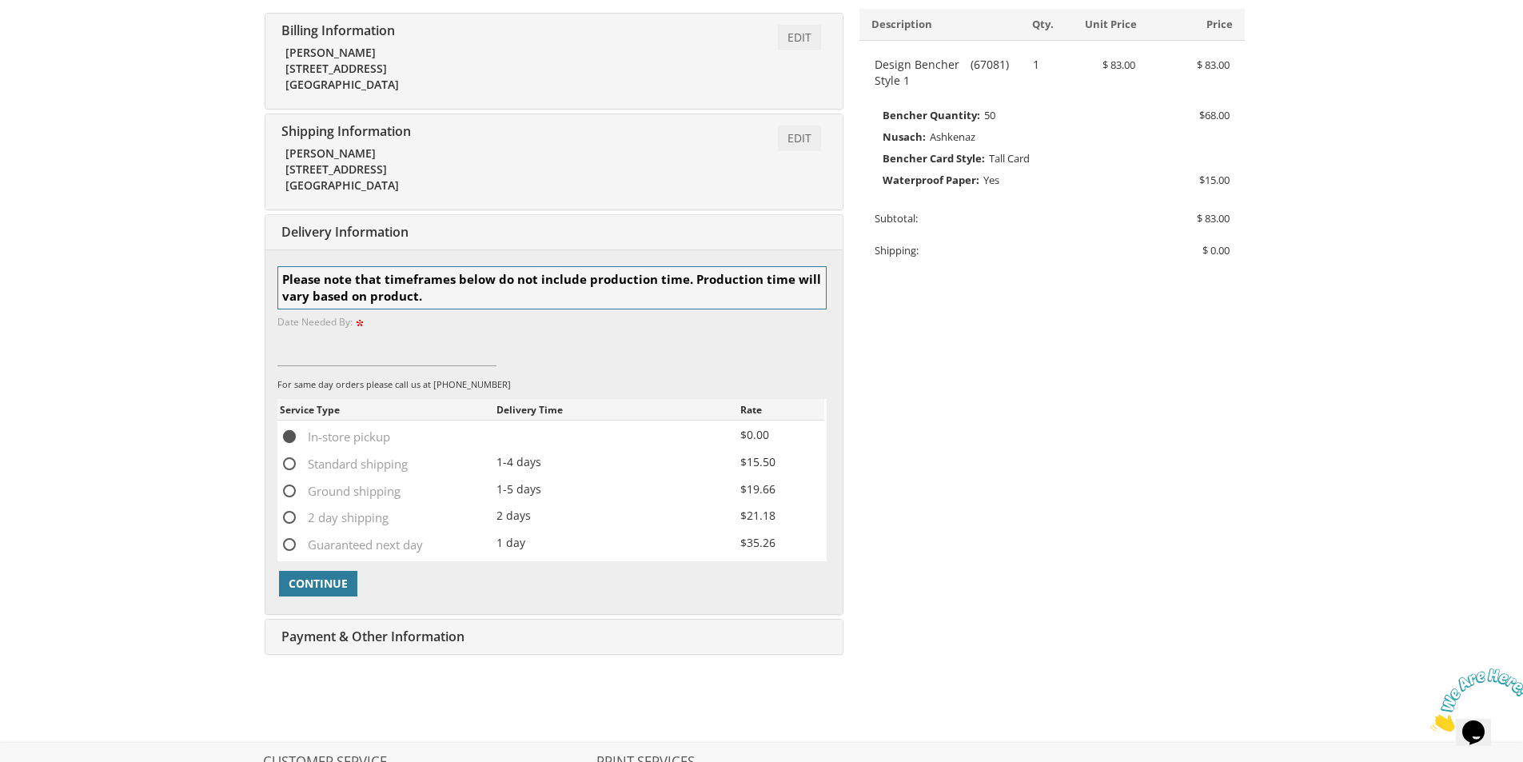
scroll to position [426, 0]
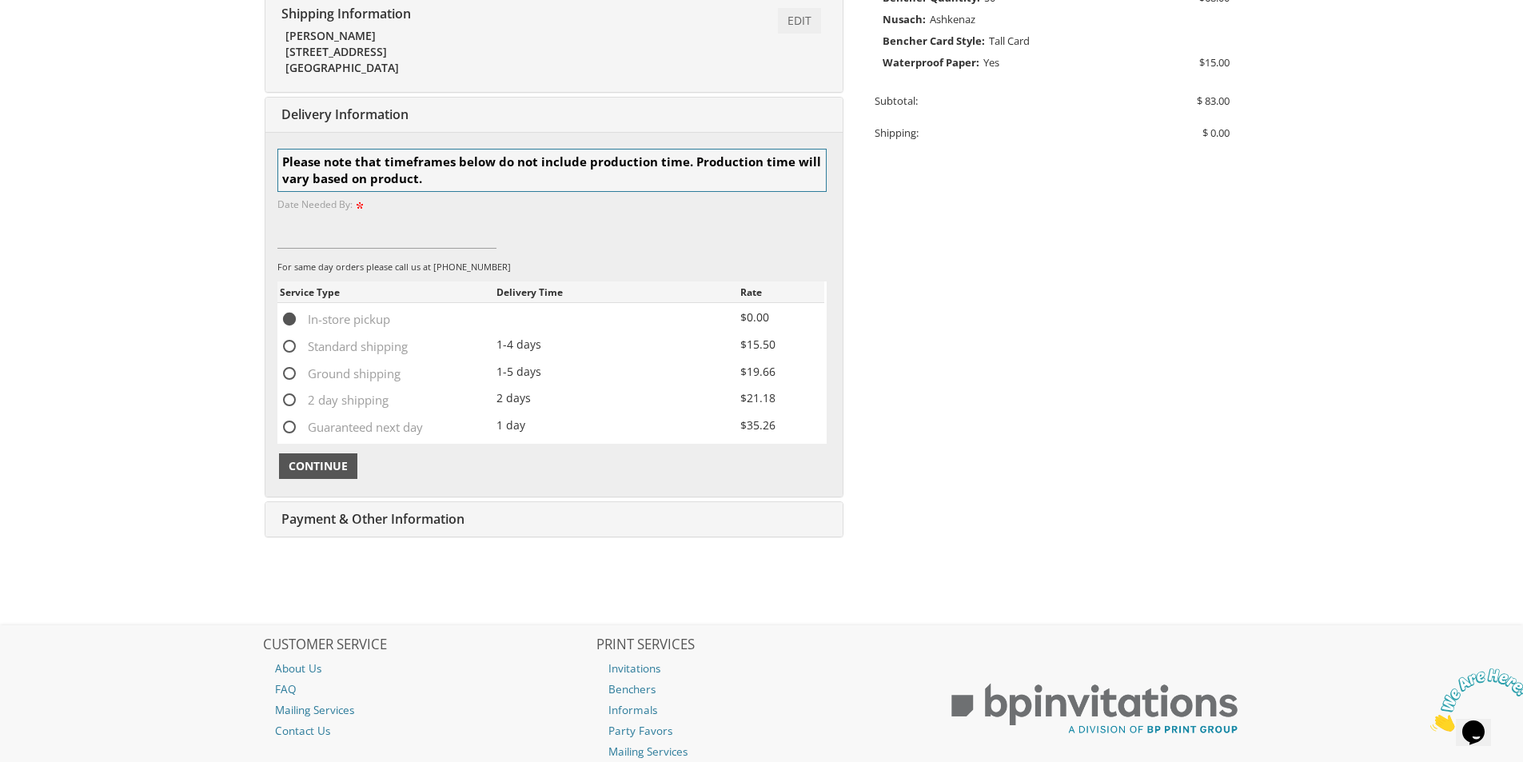
click at [321, 460] on span "Continue" at bounding box center [318, 466] width 59 height 16
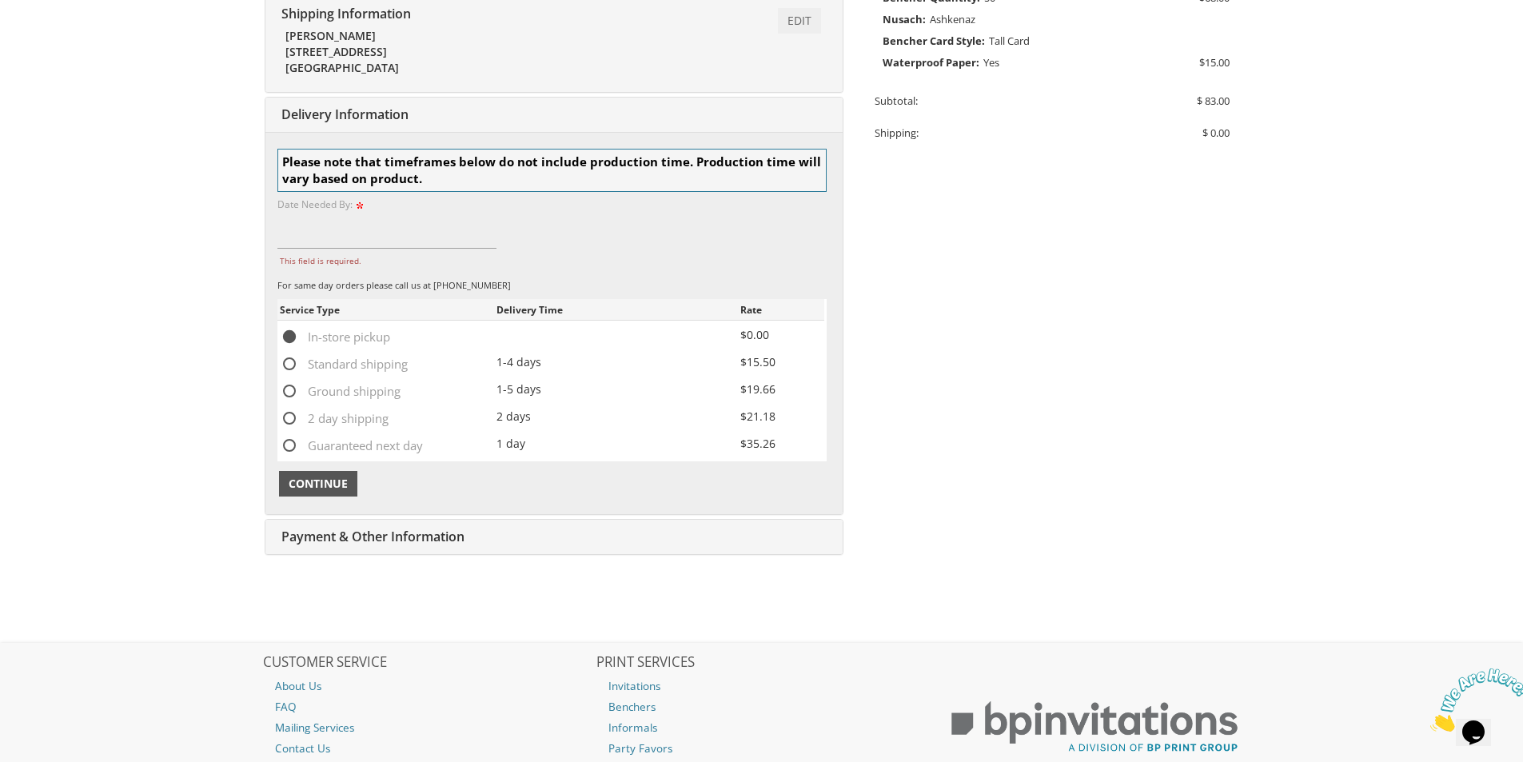
click at [318, 483] on span "Continue" at bounding box center [318, 484] width 59 height 16
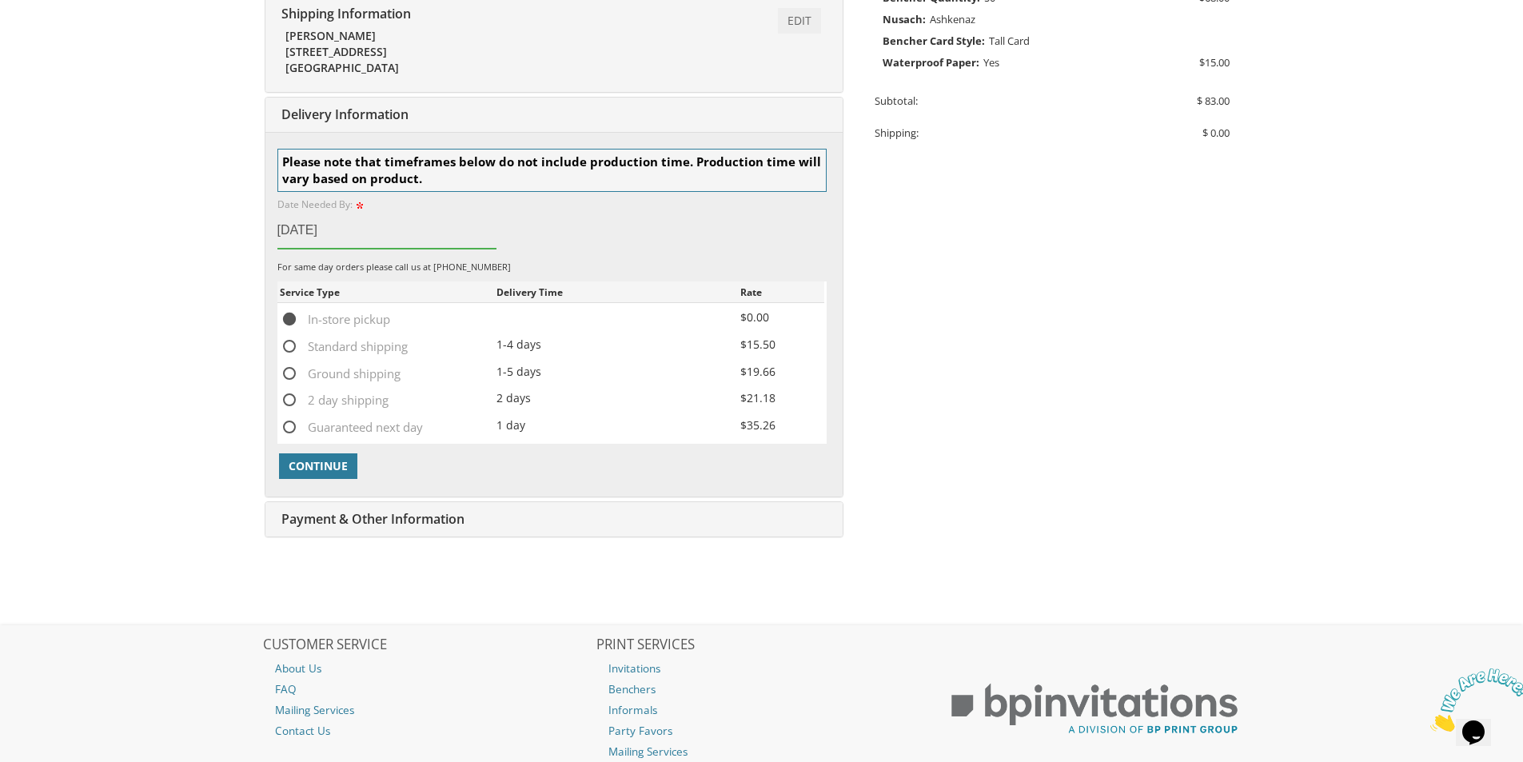
click at [302, 228] on input "8/26/2025" at bounding box center [388, 230] width 220 height 37
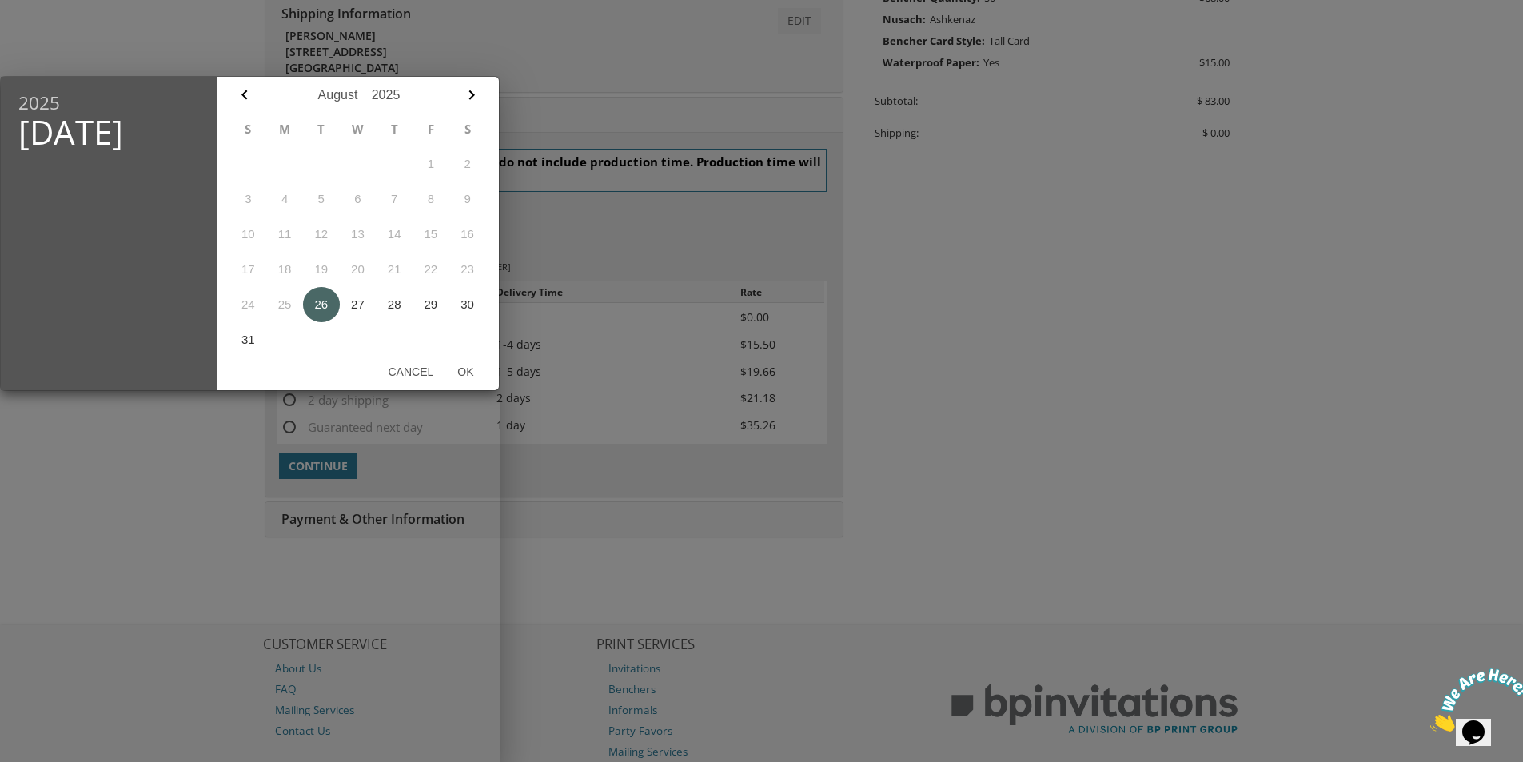
click at [322, 301] on button "26" at bounding box center [321, 304] width 37 height 35
click at [467, 370] on button "Ok" at bounding box center [465, 371] width 40 height 29
type input "Aug 26, 2025"
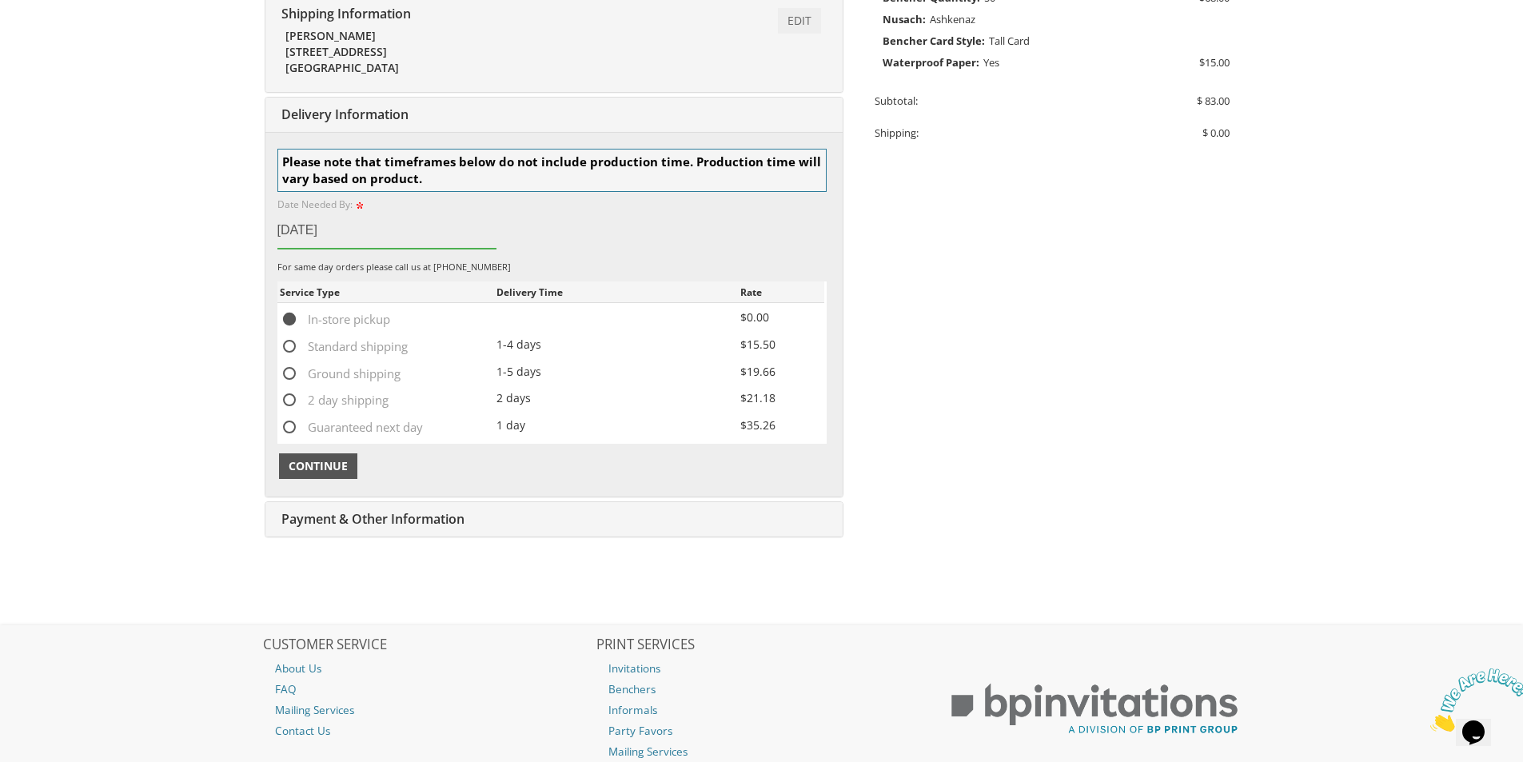
click at [317, 469] on span "Continue" at bounding box center [318, 466] width 59 height 16
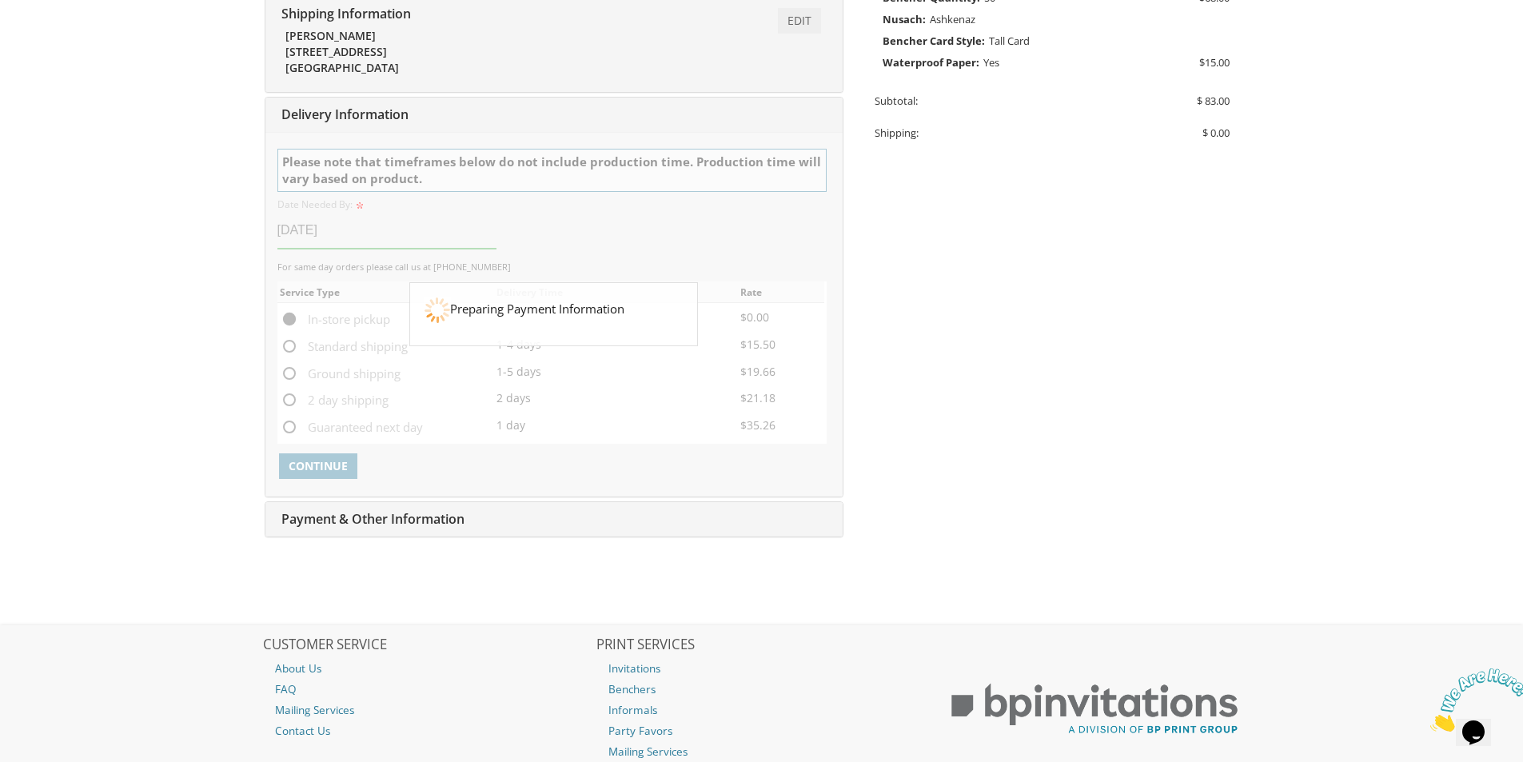
click at [167, 389] on body "My Cart 1 Total: $ 83.00 $ 83.00 Design Bencher Style 1 Qty. 1" at bounding box center [761, 224] width 1523 height 1300
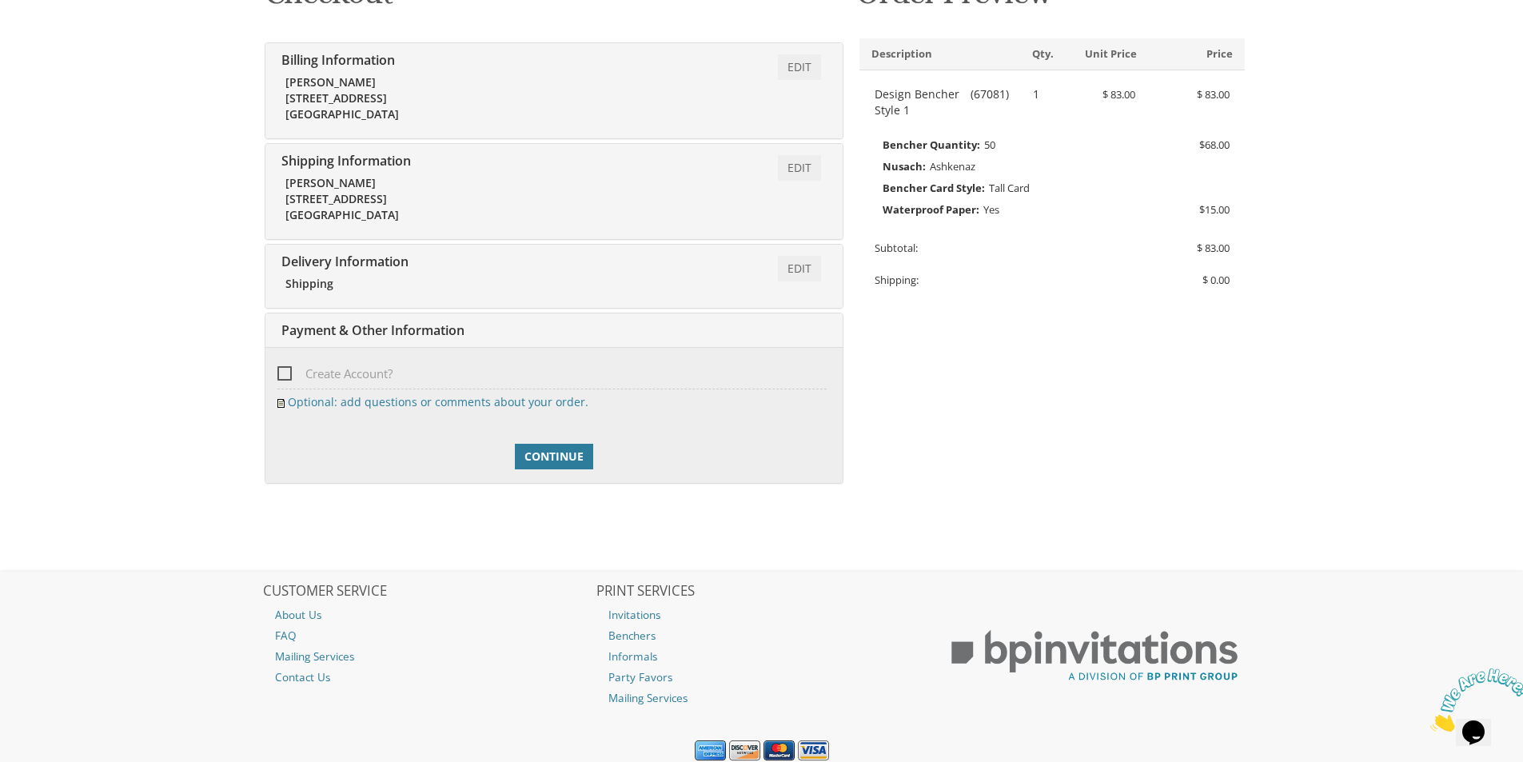
scroll to position [337, 0]
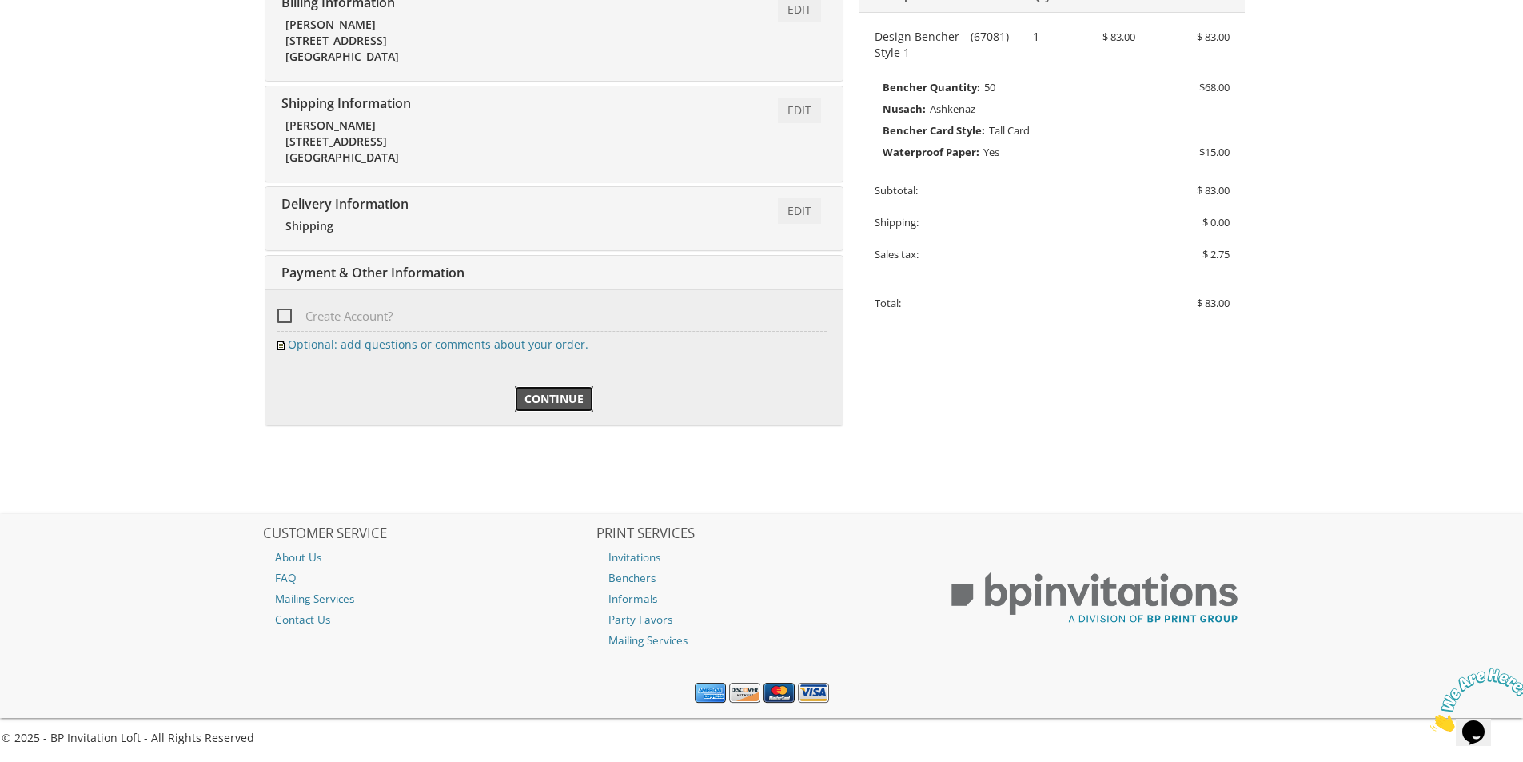
click at [547, 401] on span "Continue" at bounding box center [554, 399] width 59 height 16
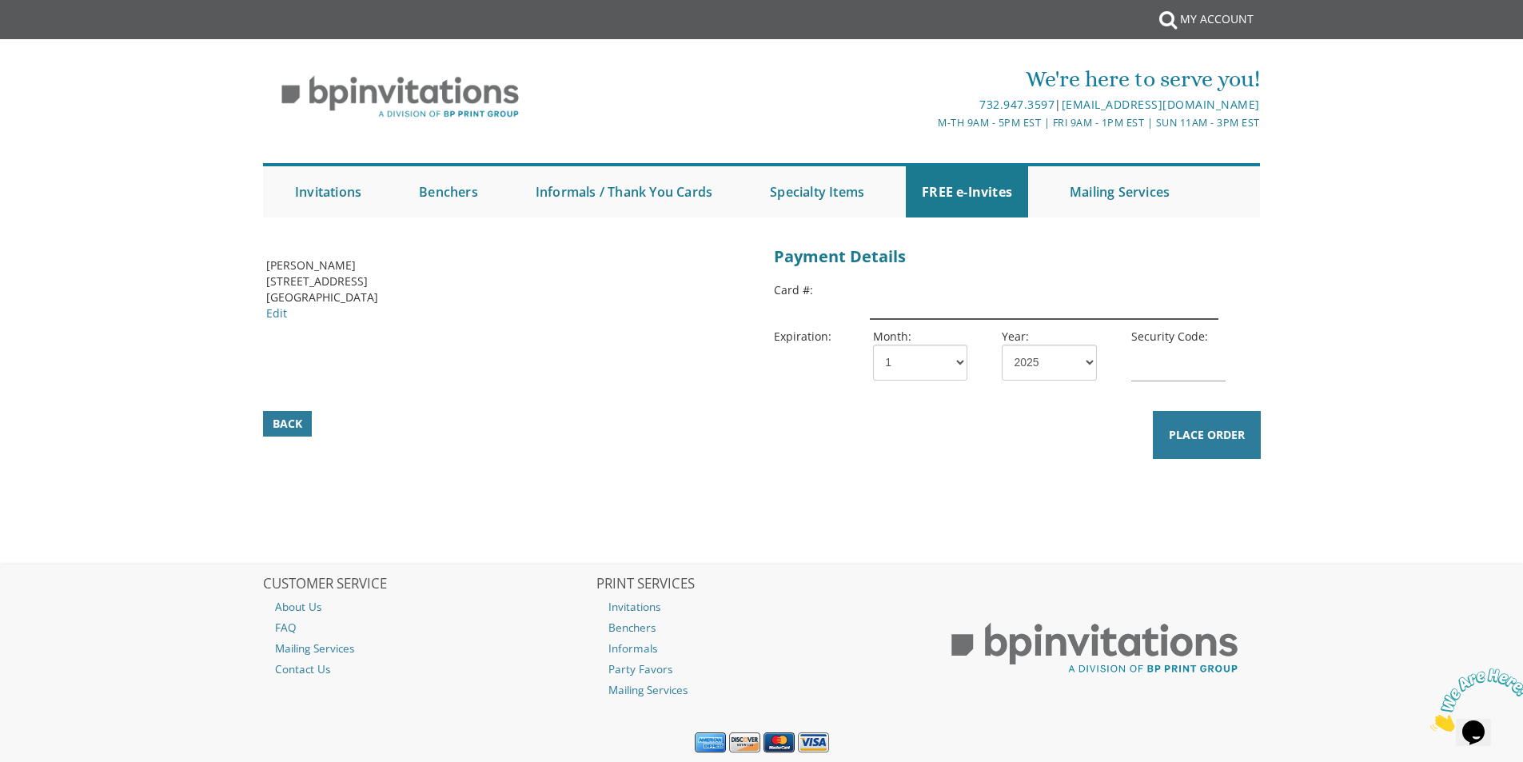
click at [890, 315] on input "text" at bounding box center [1044, 300] width 348 height 37
type input "[CREDIT_CARD_NUMBER]"
select select "06"
select select "29"
type input "032"
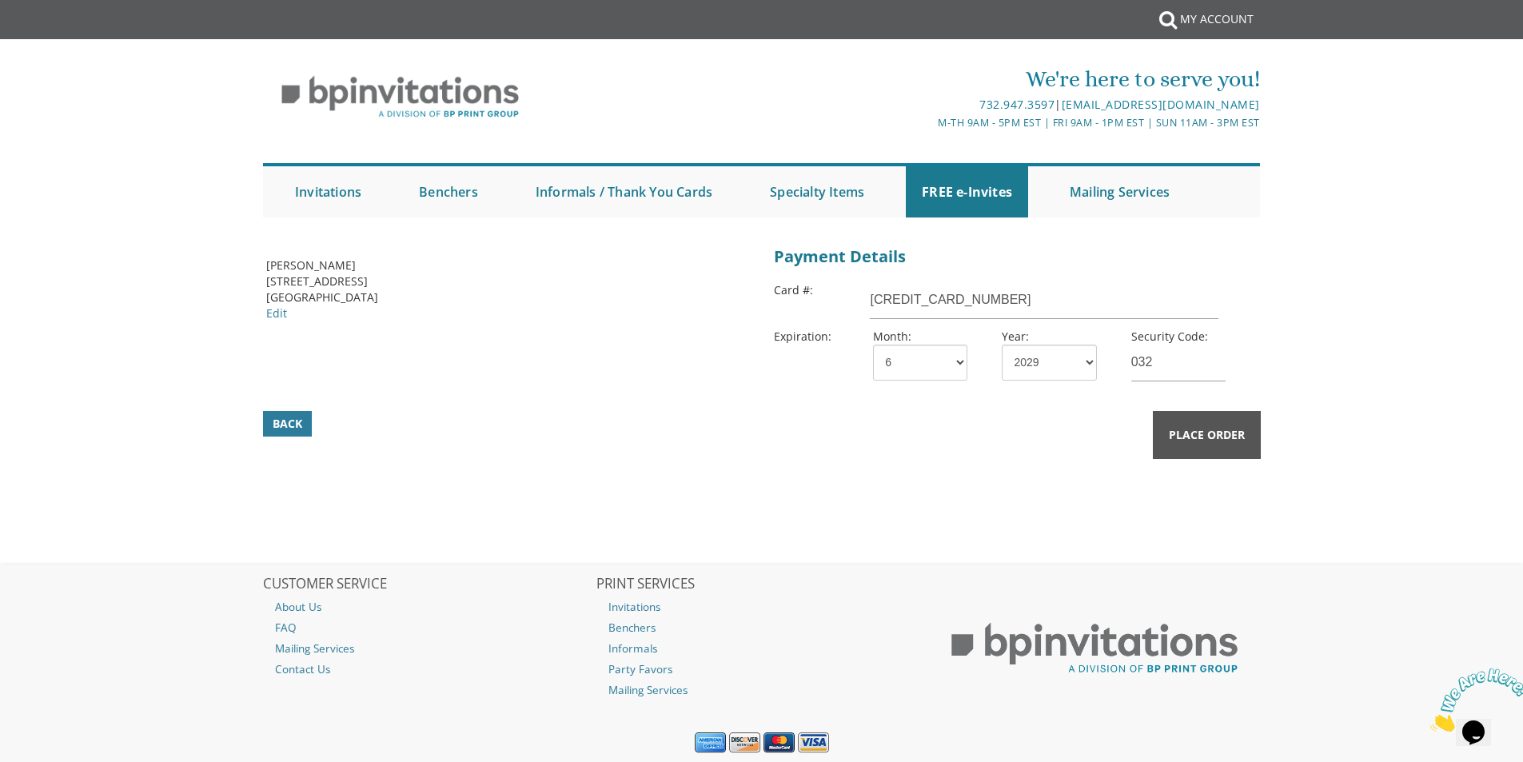
click at [1186, 427] on span "Place Order" at bounding box center [1207, 435] width 76 height 16
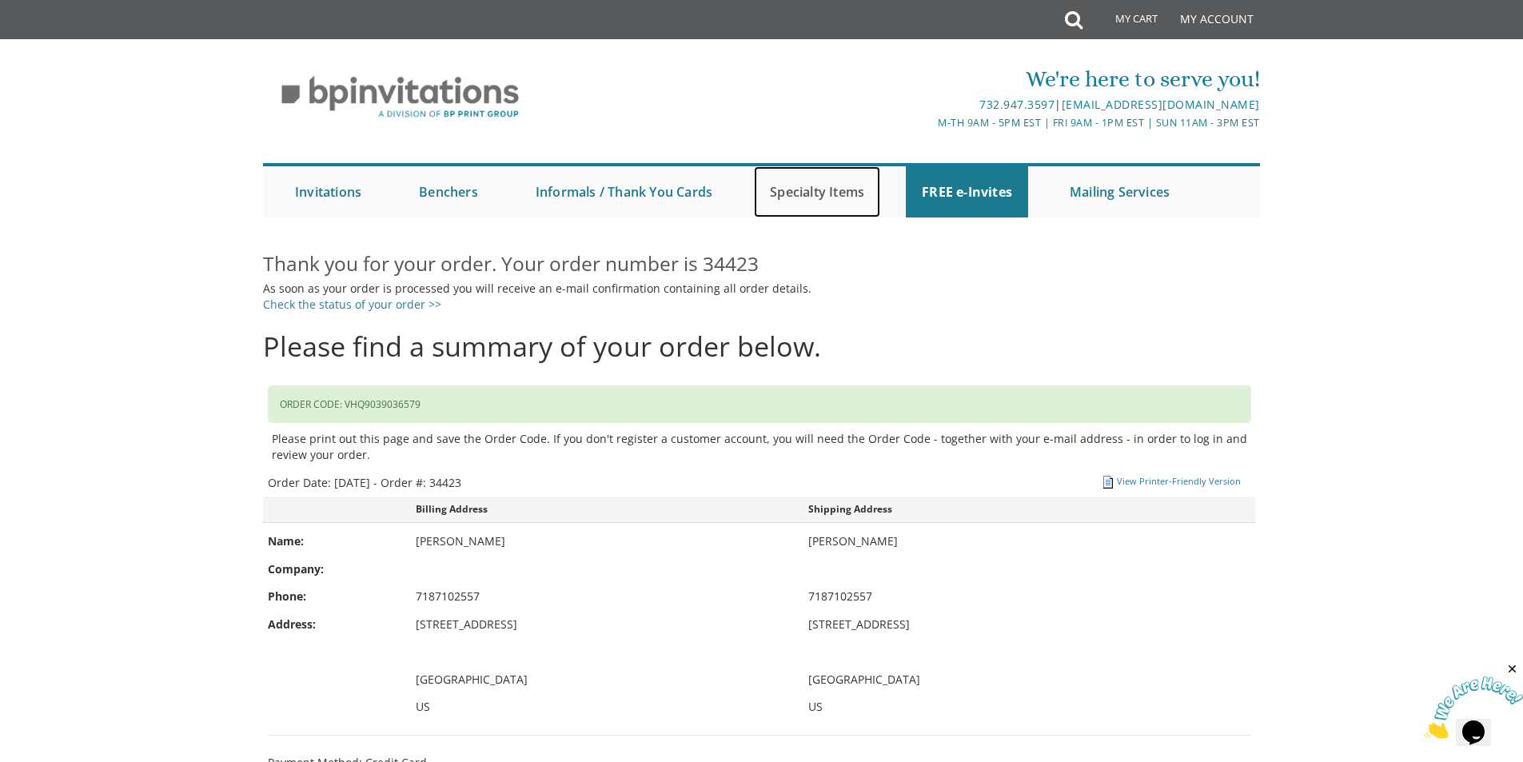
click at [825, 185] on link "Specialty Items" at bounding box center [817, 191] width 126 height 51
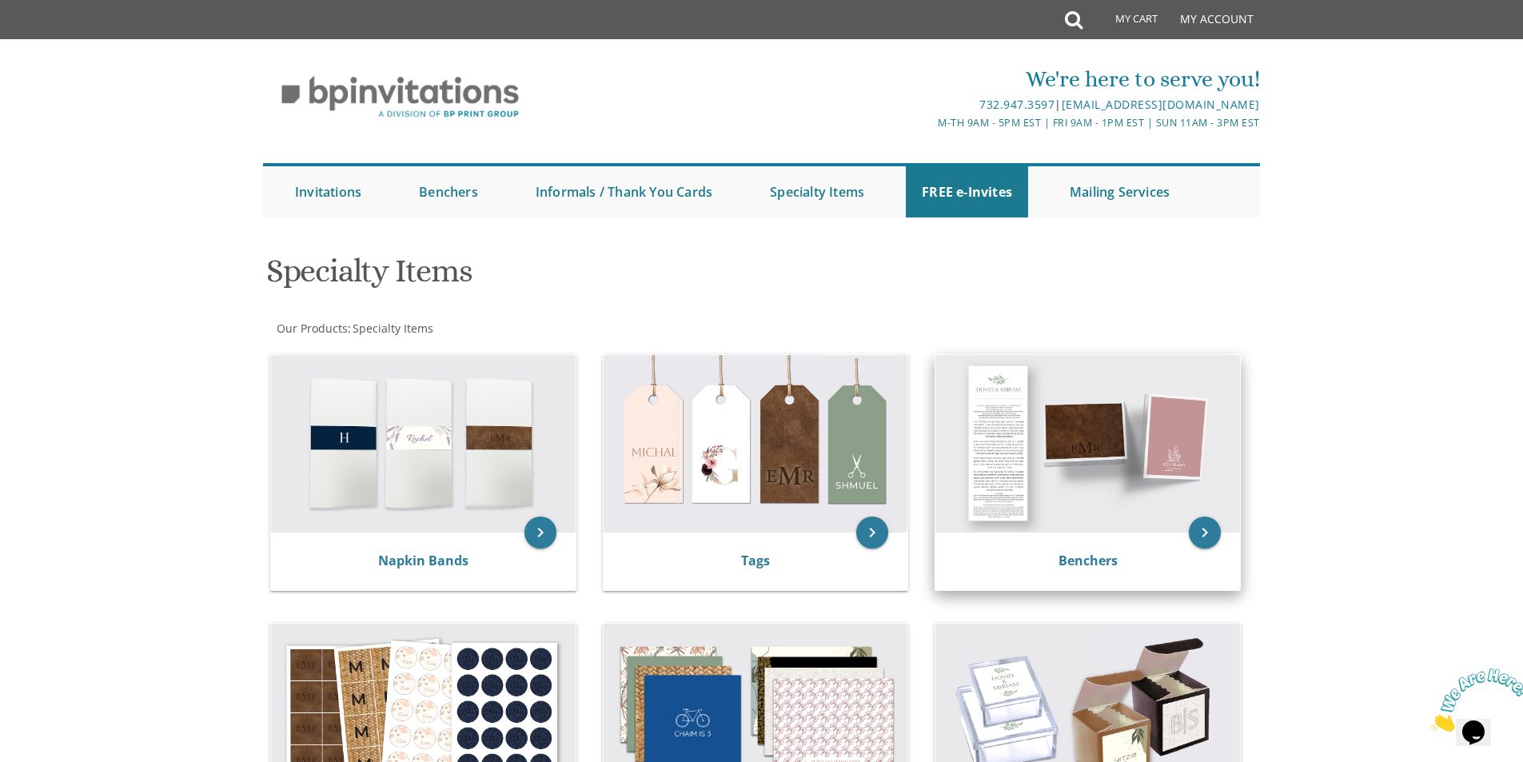
click at [1131, 493] on img at bounding box center [1088, 444] width 305 height 178
click at [1208, 529] on icon "keyboard_arrow_right" at bounding box center [1205, 533] width 32 height 32
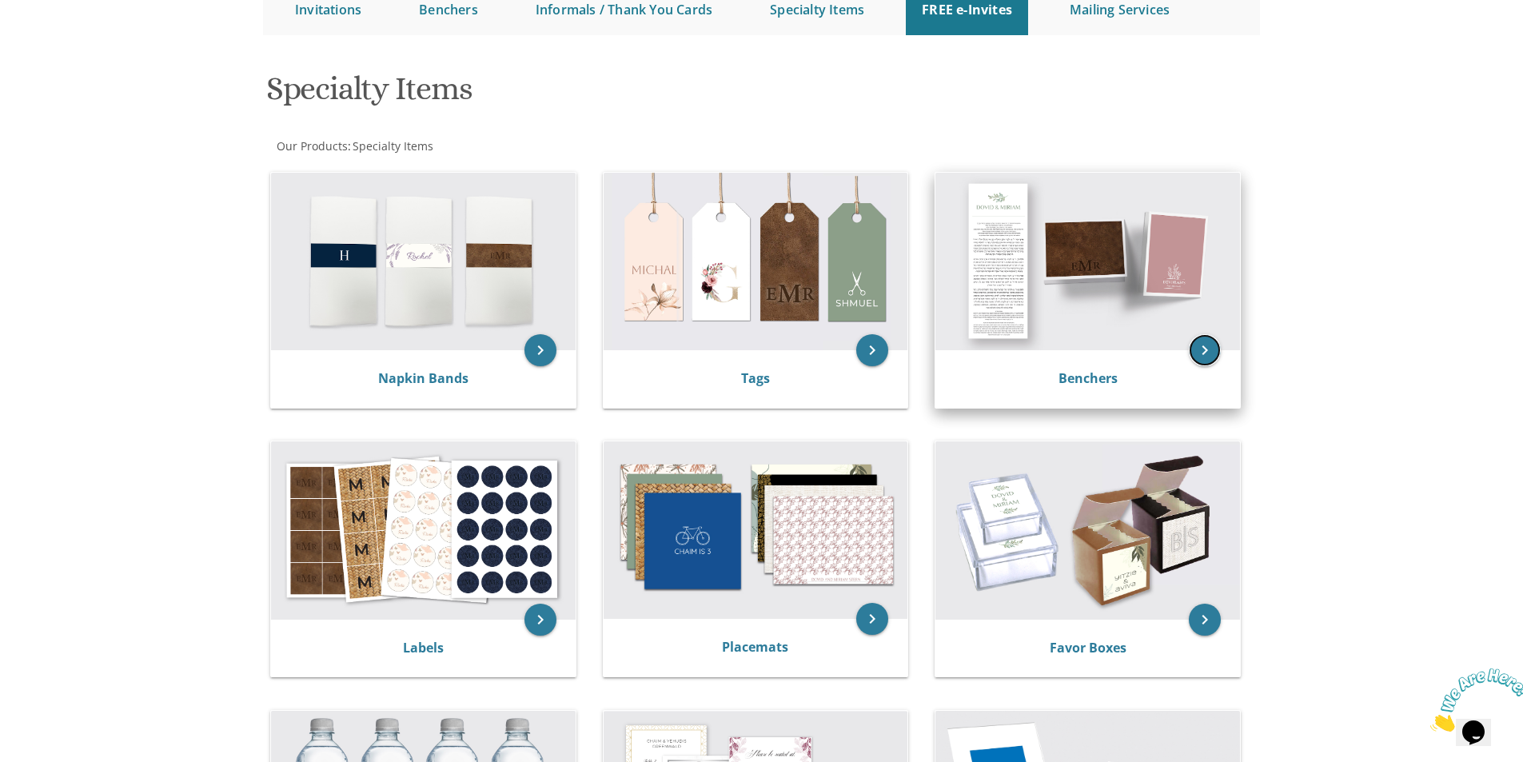
scroll to position [214, 0]
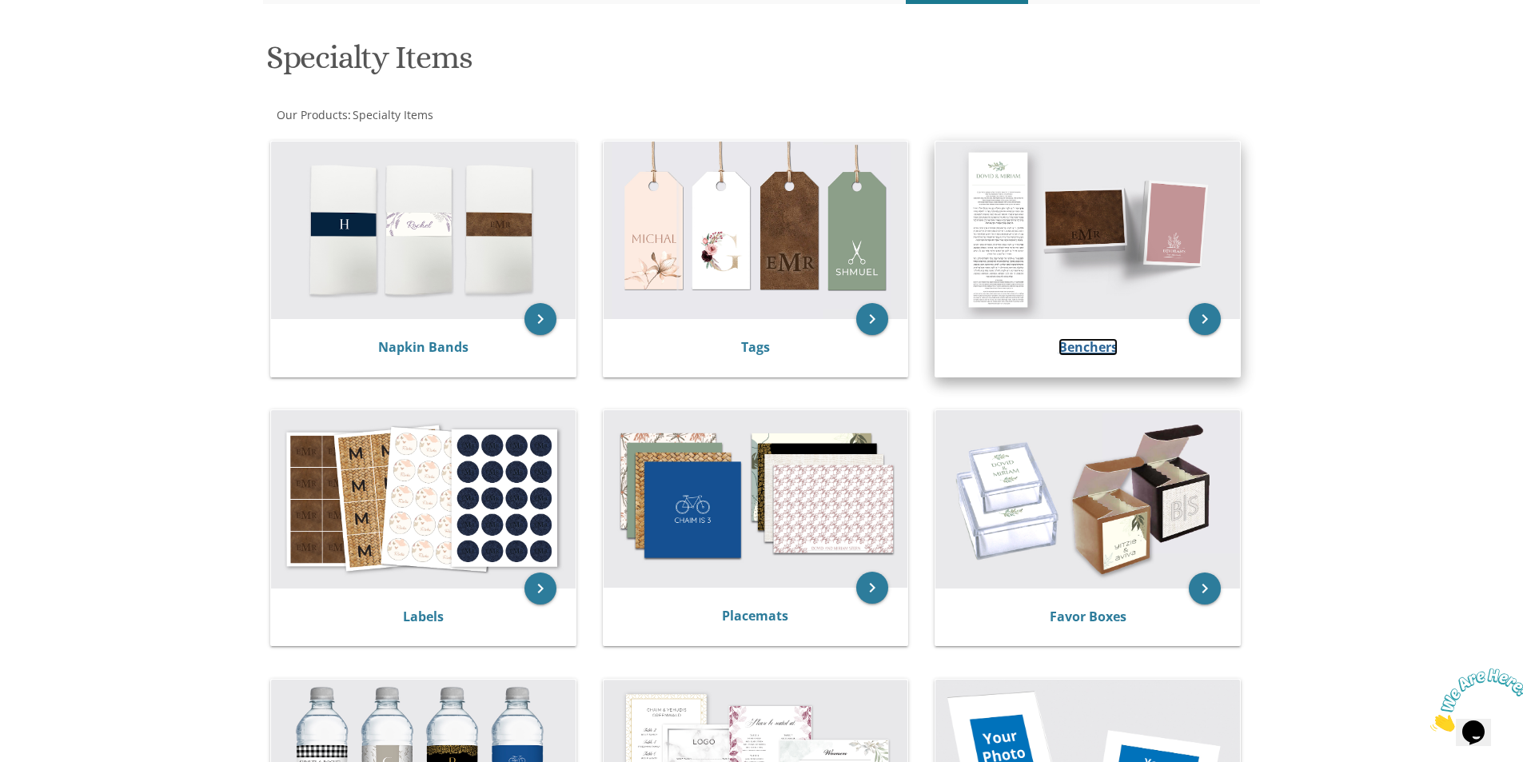
click at [1083, 347] on link "Benchers" at bounding box center [1088, 347] width 59 height 18
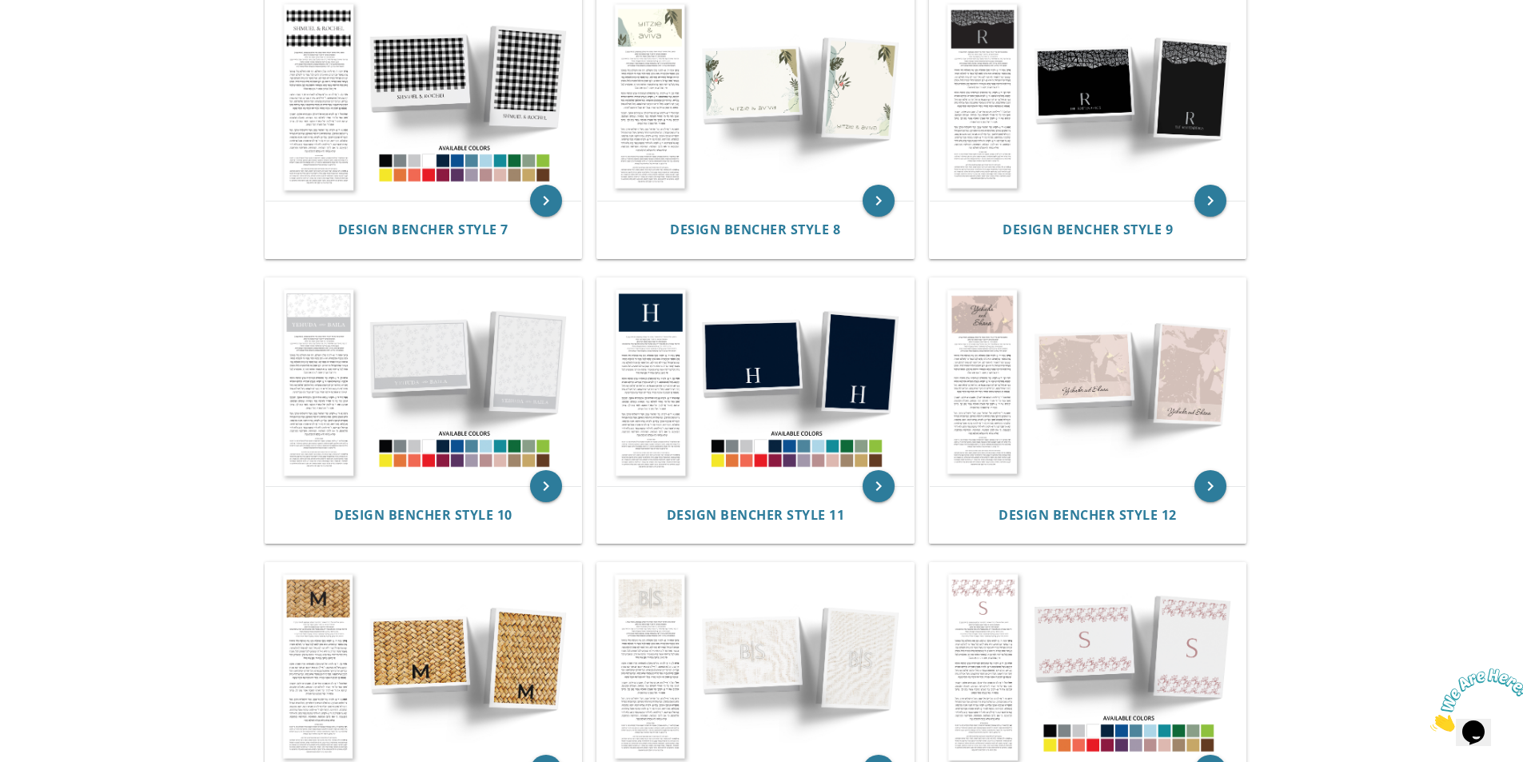
scroll to position [1066, 0]
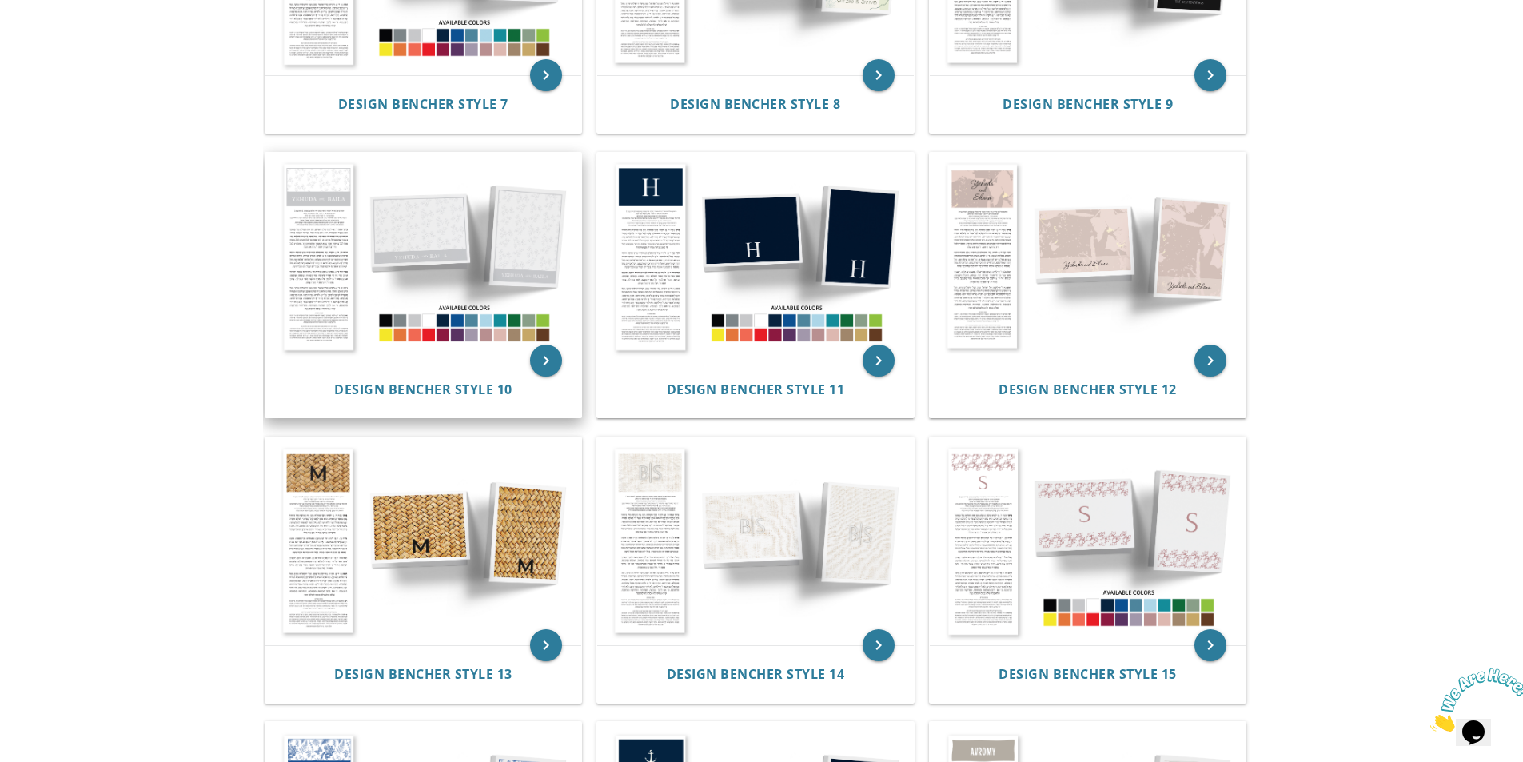
click at [365, 284] on img at bounding box center [424, 257] width 317 height 208
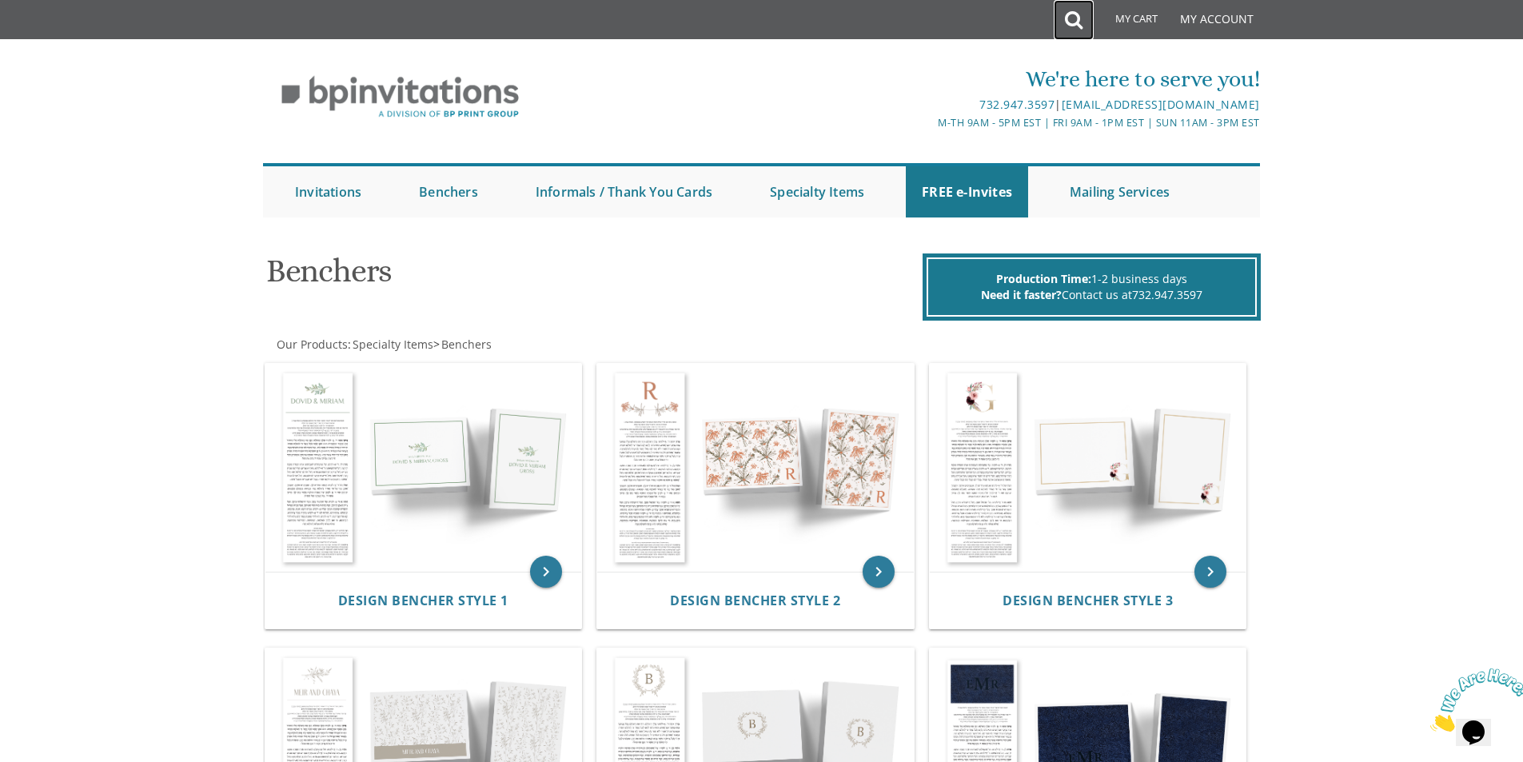
click at [1068, 18] on icon at bounding box center [1074, 20] width 18 height 32
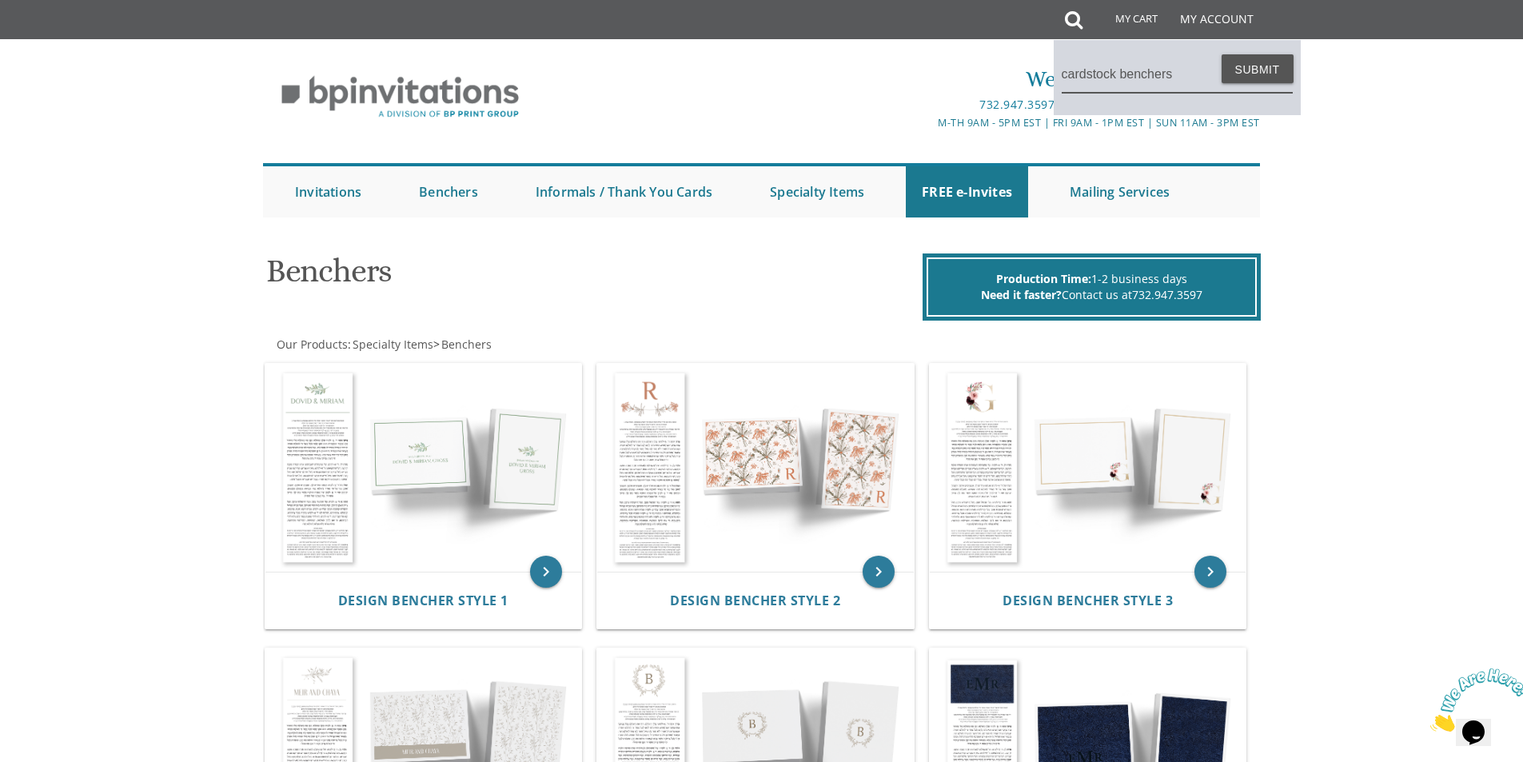
type input "cardstock benchers"
click at [1222, 54] on button "Submit" at bounding box center [1258, 68] width 72 height 29
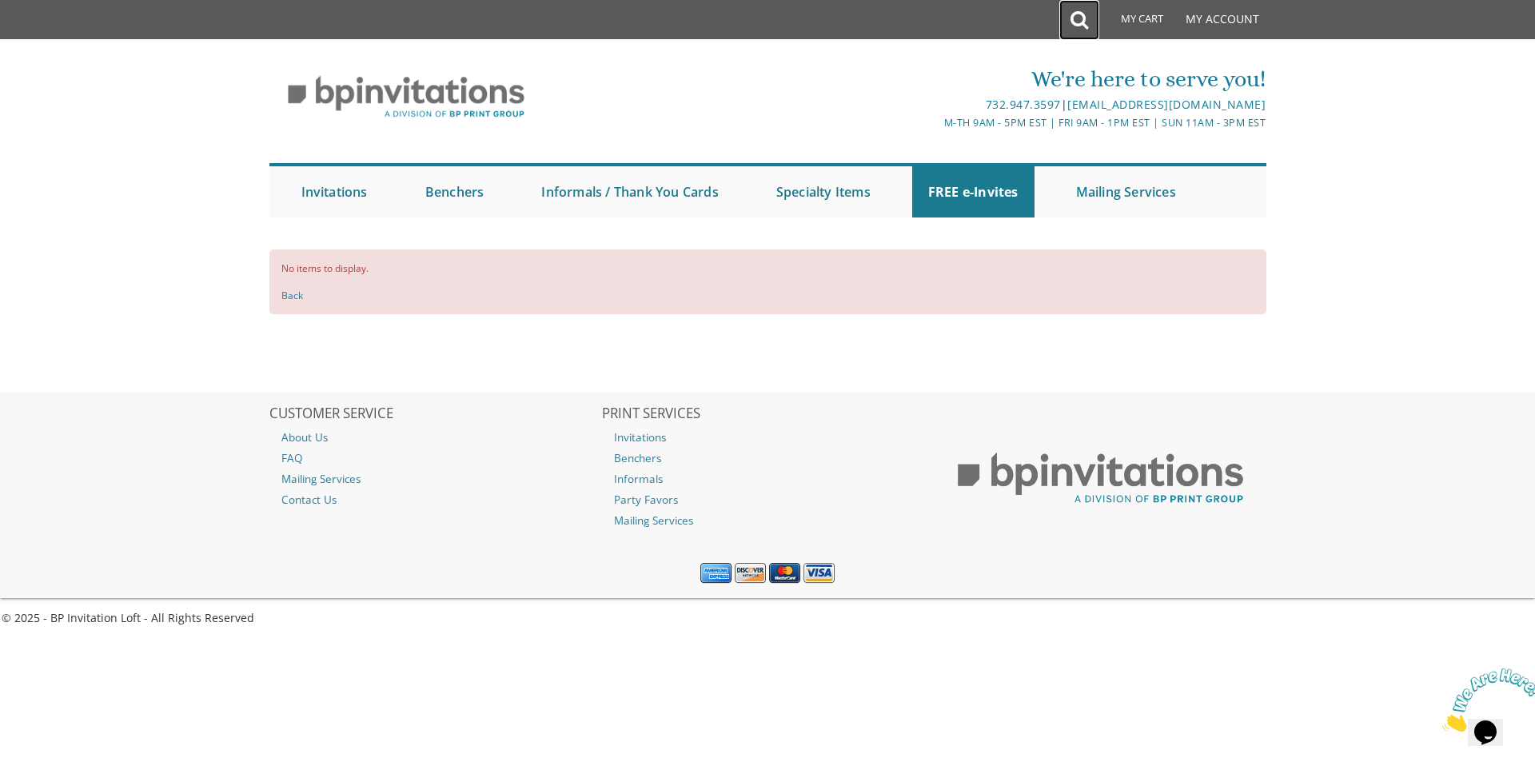
click at [1078, 14] on icon at bounding box center [1080, 20] width 18 height 32
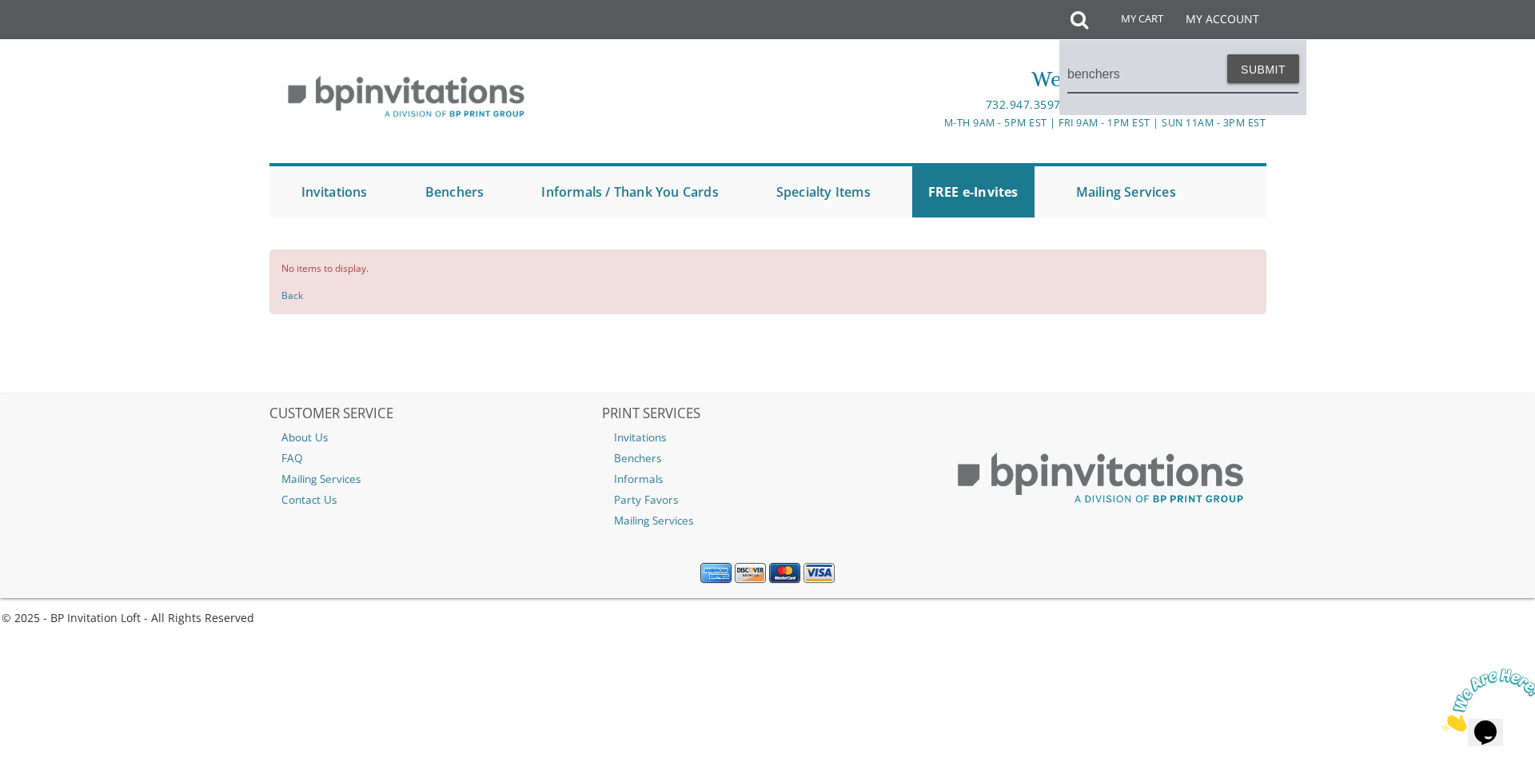
type input "benchers"
click at [1228, 54] on button "Submit" at bounding box center [1264, 68] width 72 height 29
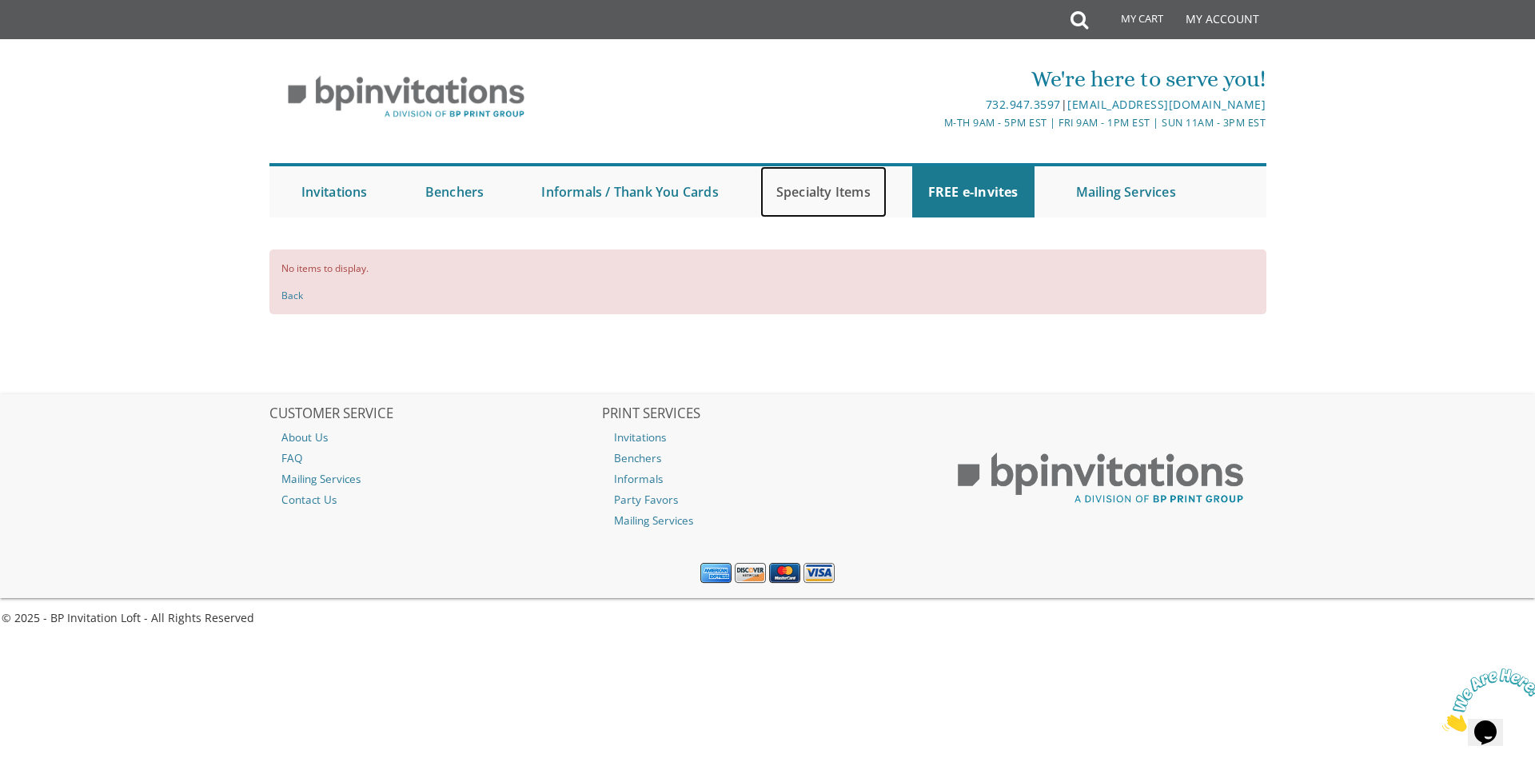
click at [844, 186] on link "Specialty Items" at bounding box center [824, 191] width 126 height 51
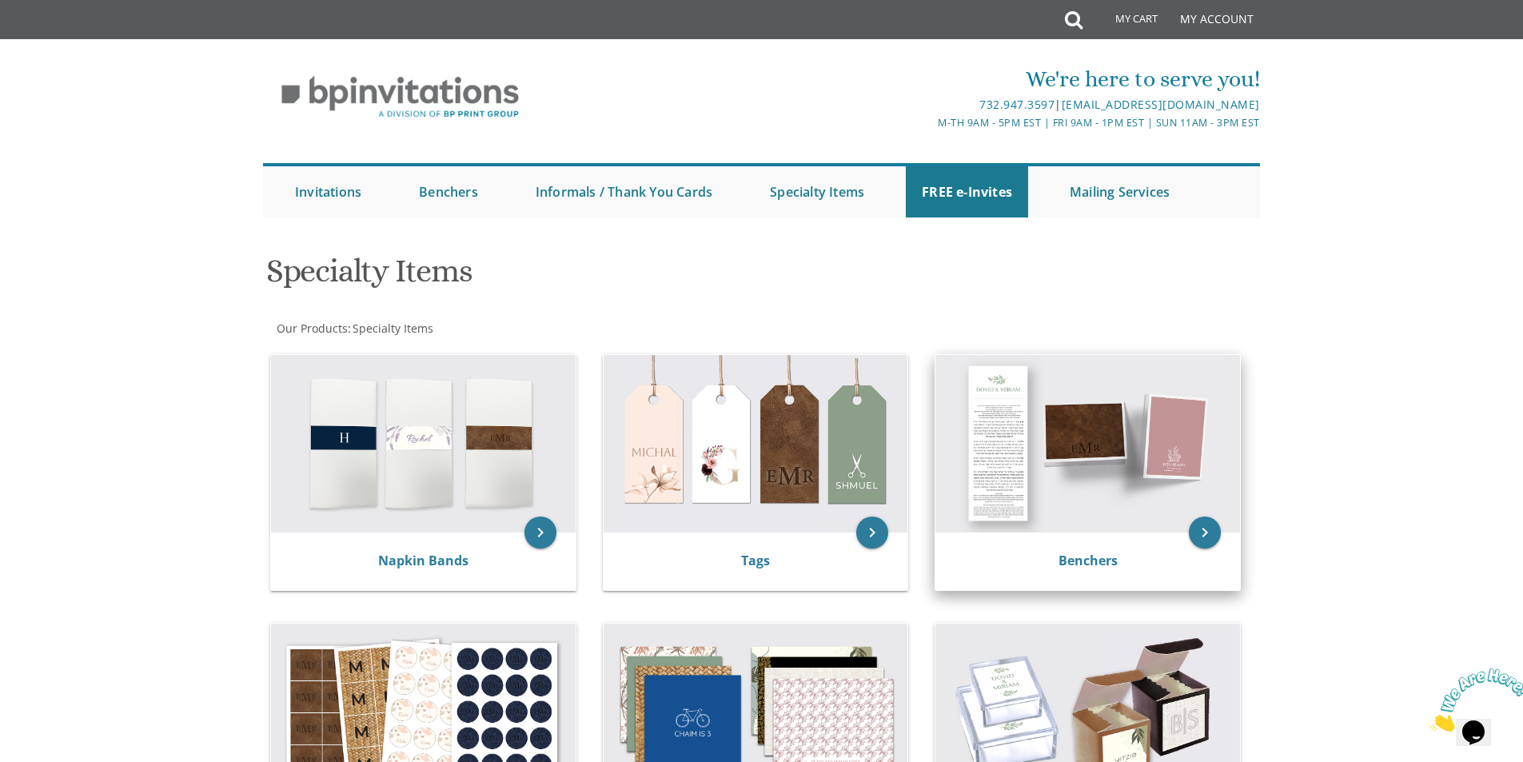
click at [1091, 453] on img at bounding box center [1088, 444] width 305 height 178
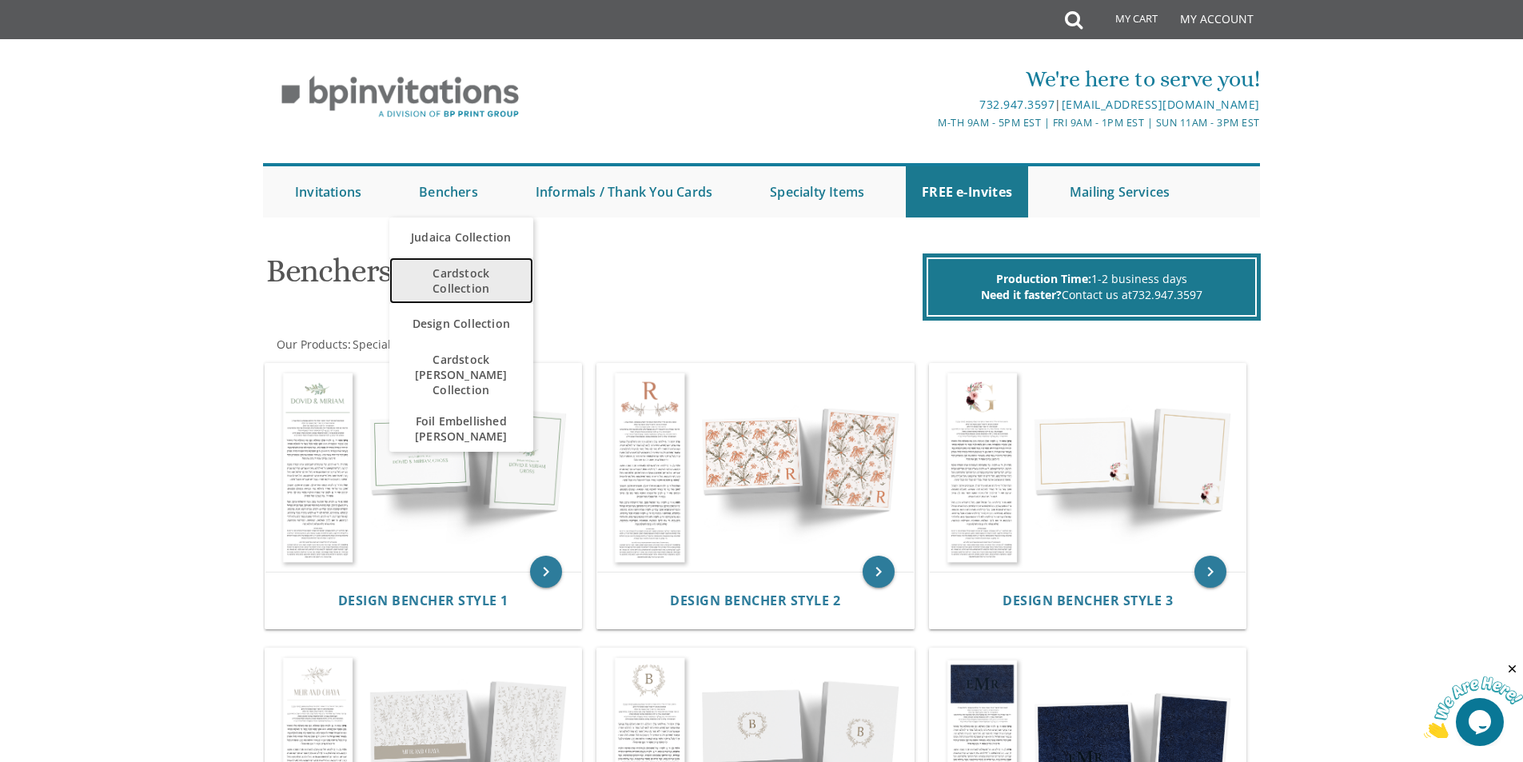
click at [466, 273] on span "Cardstock Collection" at bounding box center [461, 281] width 112 height 46
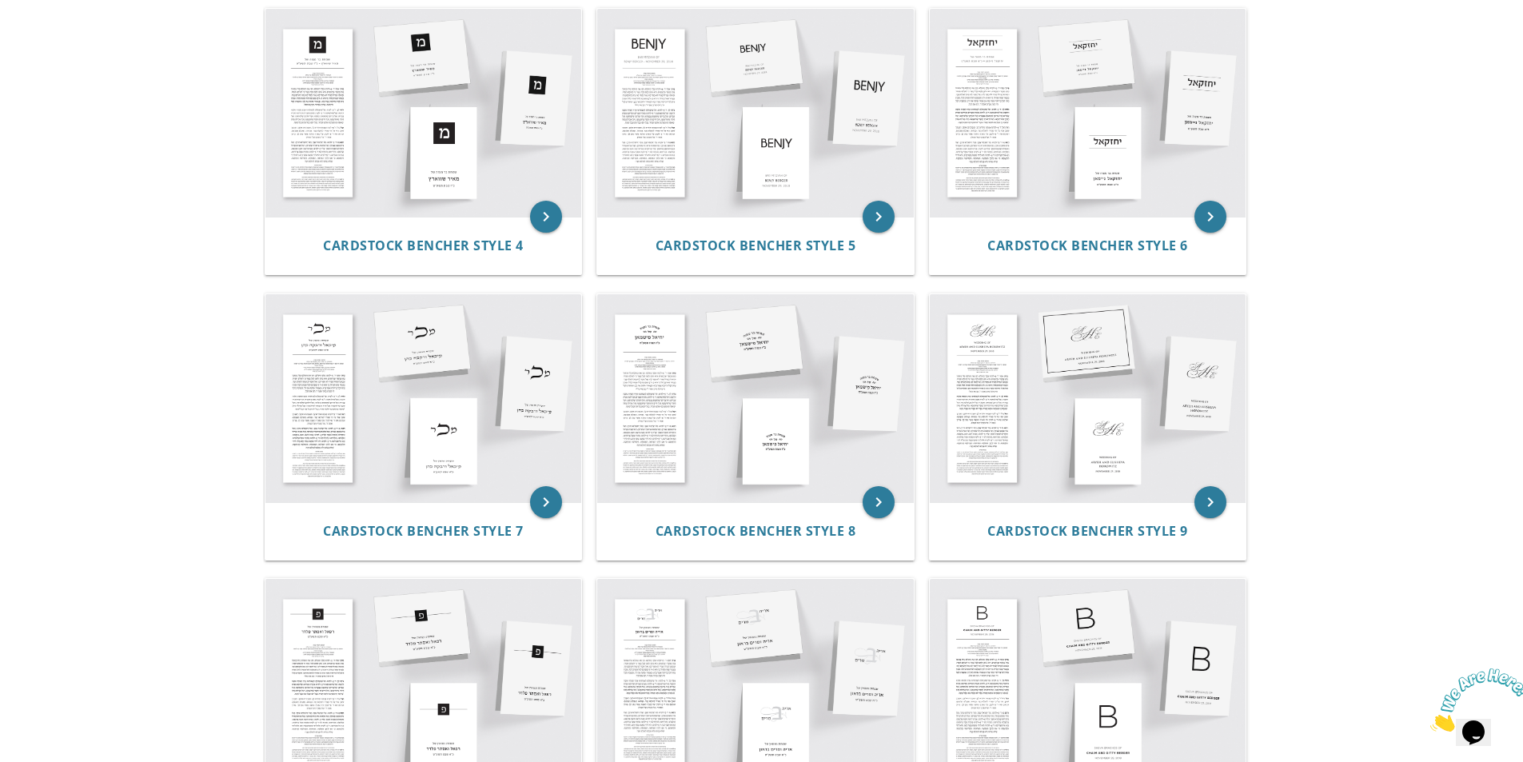
scroll to position [853, 0]
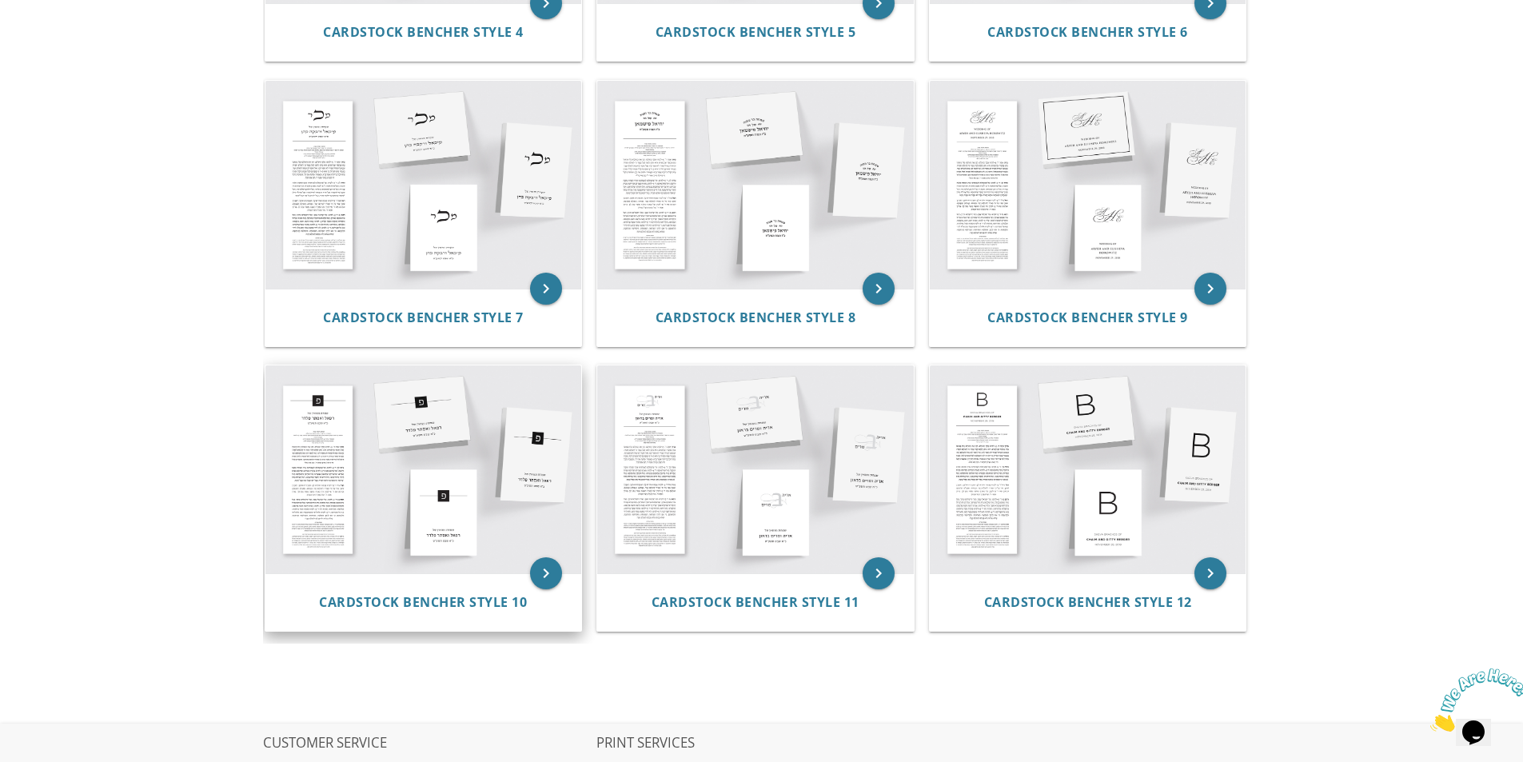
click at [408, 473] on img at bounding box center [424, 469] width 317 height 208
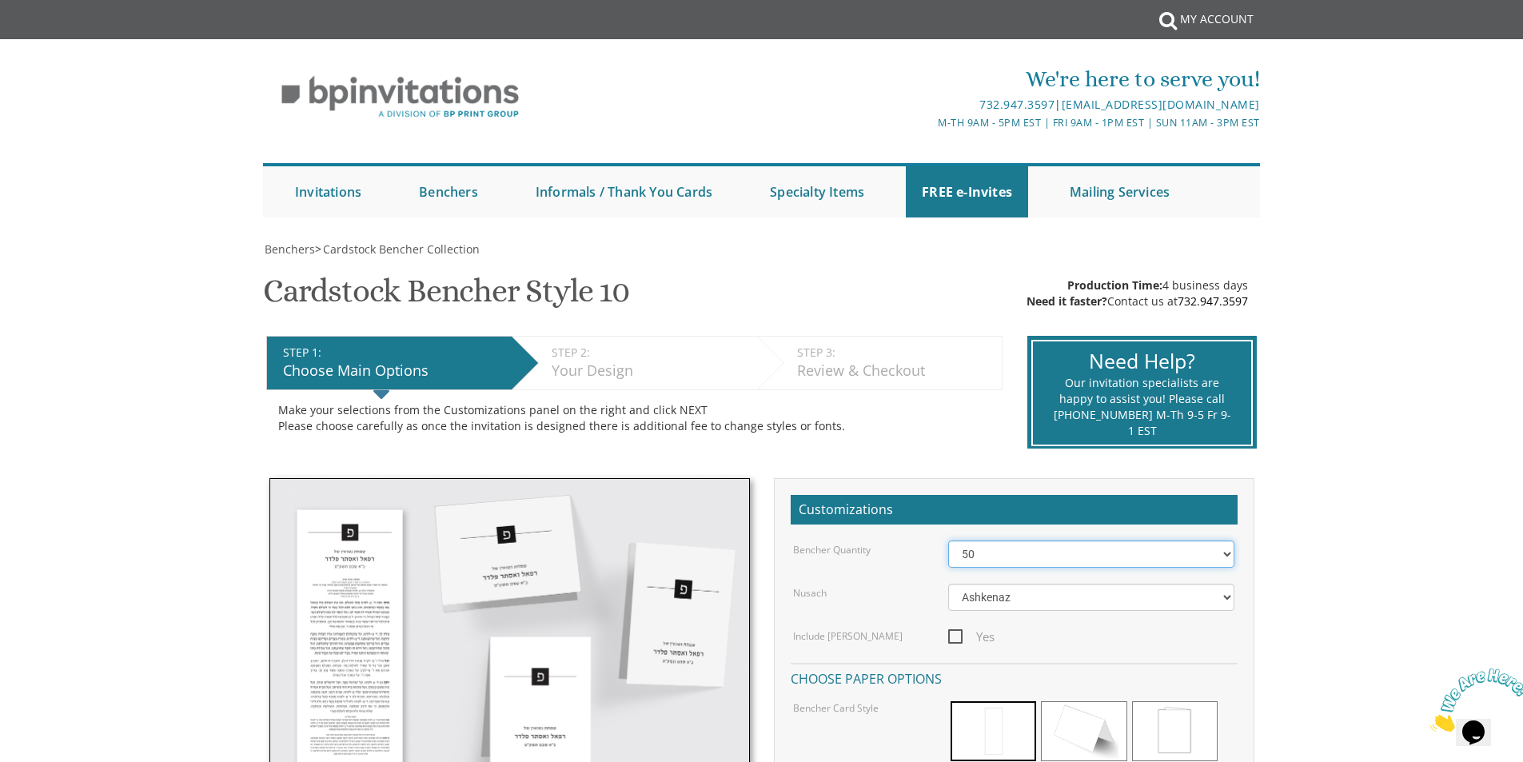
click at [1224, 552] on select "50 60 70 80 90 100 125 150 175 200 225 250 275 300 325 350 375 400 425 450 475 …" at bounding box center [1091, 554] width 286 height 27
click at [948, 541] on select "50 60 70 80 90 100 125 150 175 200 225 250 275 300 325 350 375 400 425 450 475 …" at bounding box center [1091, 554] width 286 height 27
click at [1072, 553] on select "50 60 70 80 90 100 125 150 175 200 225 250 275 300 325 350 375 400 425 450 475 …" at bounding box center [1091, 554] width 286 height 27
select select "56"
click at [948, 541] on select "50 60 70 80 90 100 125 150 175 200 225 250 275 300 325 350 375 400 425 450 475 …" at bounding box center [1091, 554] width 286 height 27
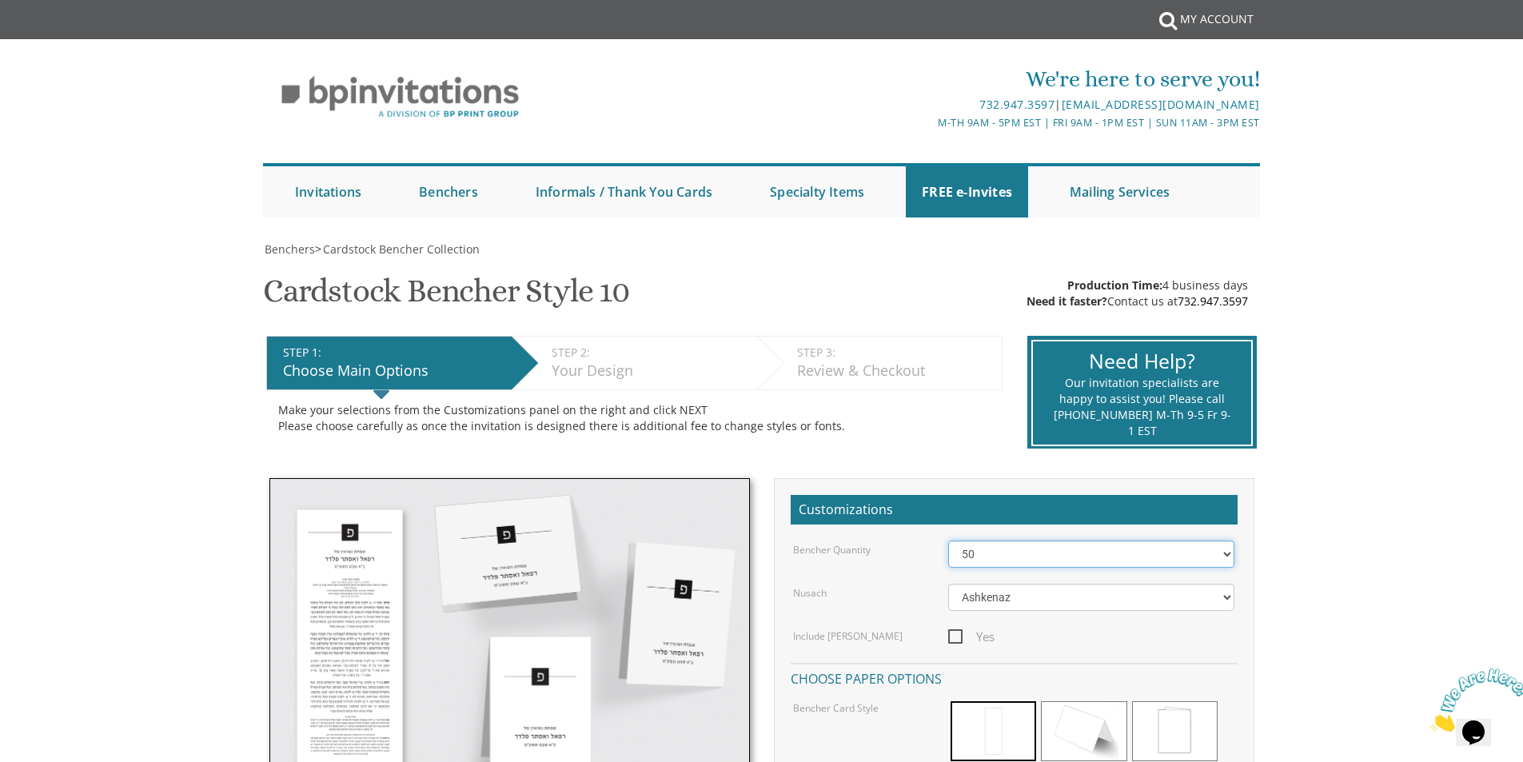
click at [1224, 547] on select "50 60 70 80 90 100 125 150 175 200 225 250 275 300 325 350 375 400 425 450 475 …" at bounding box center [1091, 554] width 286 height 27
click at [81, 138] on div "We're here to serve you! 732.947.3597 | [EMAIL_ADDRESS][DOMAIN_NAME] M-Th 9am -…" at bounding box center [761, 136] width 1523 height 178
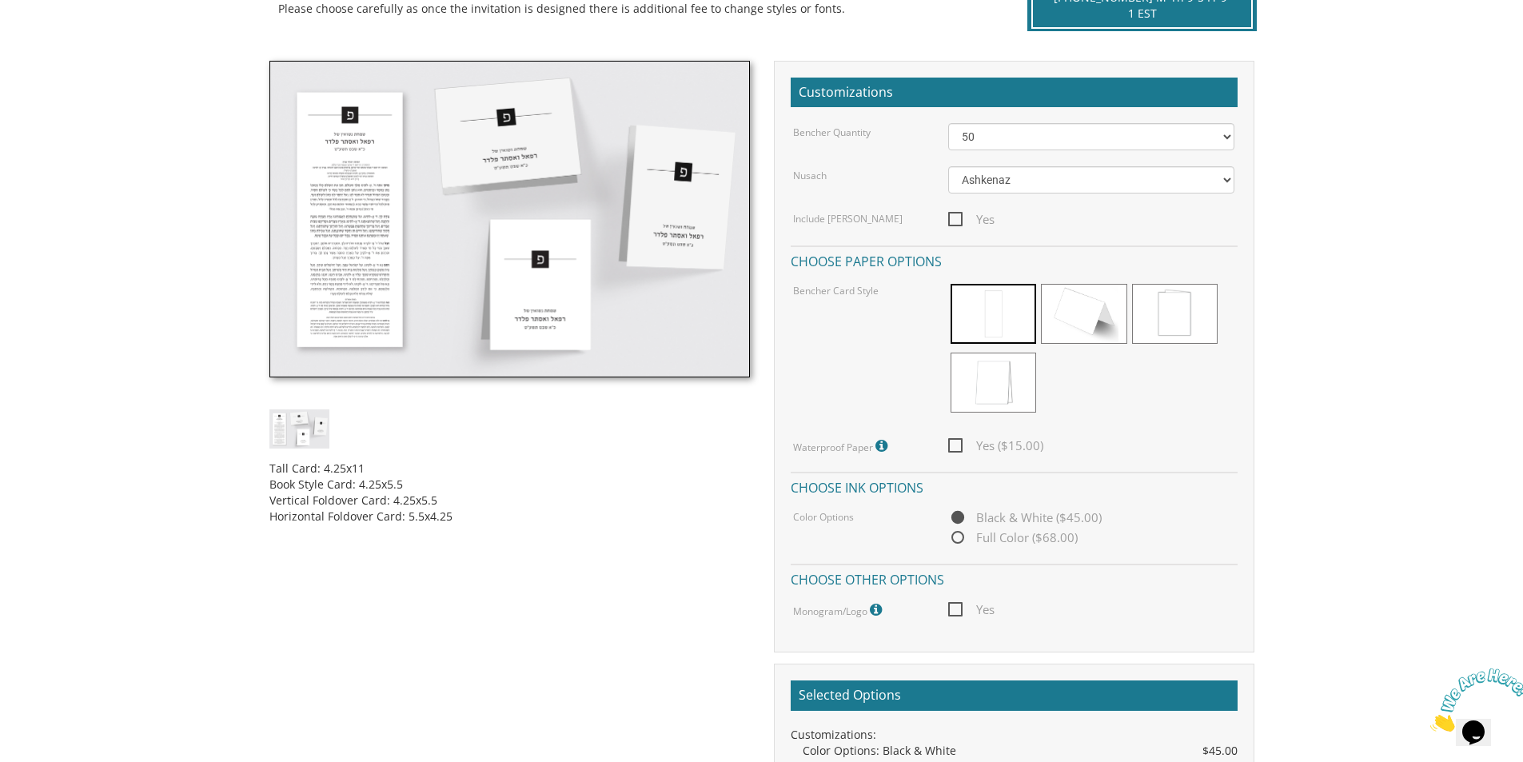
scroll to position [426, 0]
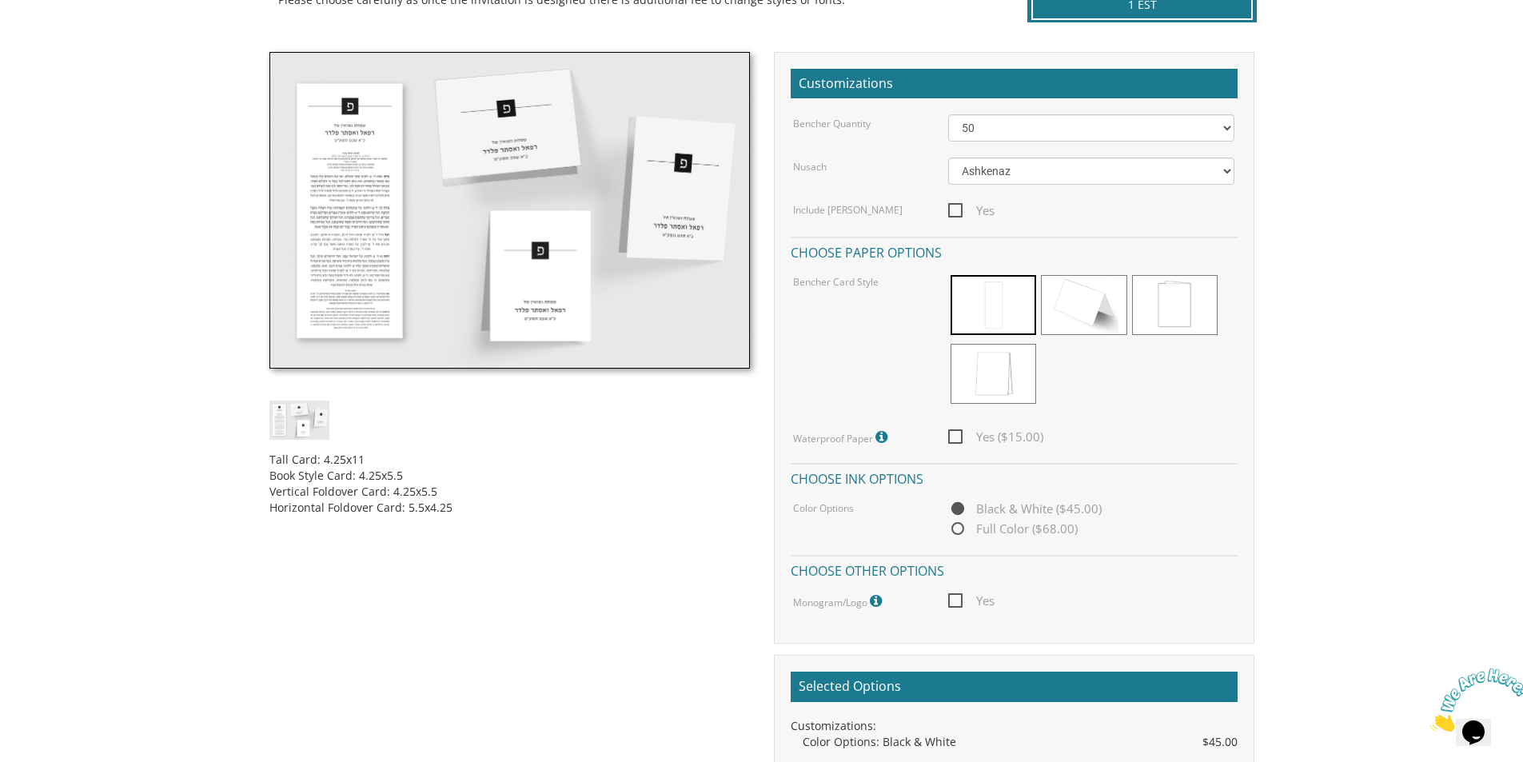
click at [952, 435] on span "Yes ($15.00)" at bounding box center [995, 437] width 95 height 20
click at [952, 435] on input "Yes ($15.00)" at bounding box center [953, 435] width 10 height 10
checkbox input "true"
click at [1230, 127] on select "50 60 70 80 90 100 125 150 175 200 225 250 275 300 325 350 375 400 425 450 475 …" at bounding box center [1091, 127] width 286 height 27
select select "100"
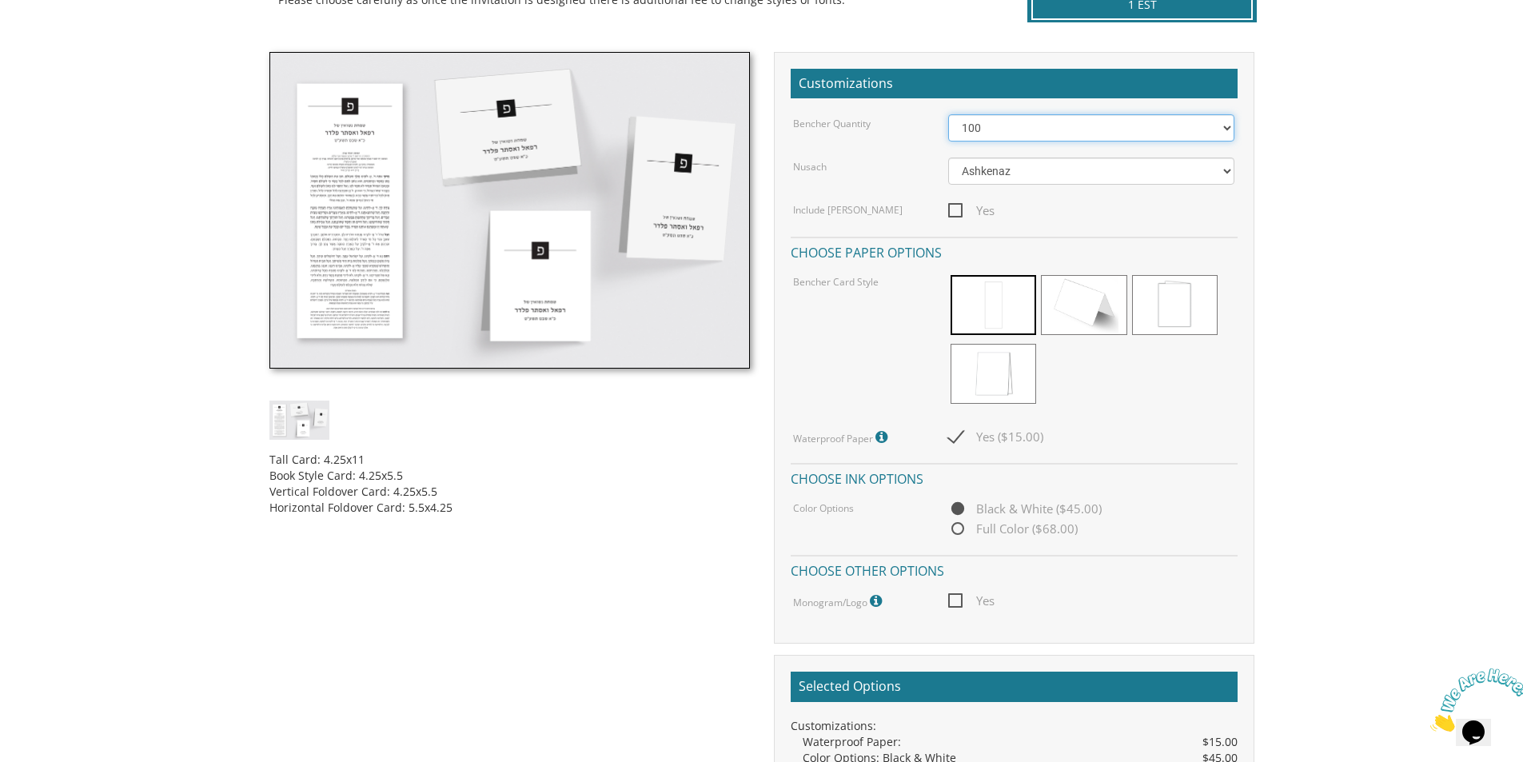
click at [948, 114] on select "50 60 70 80 90 100 125 150 175 200 225 250 275 300 325 350 375 400 425 450 475 …" at bounding box center [1091, 127] width 286 height 27
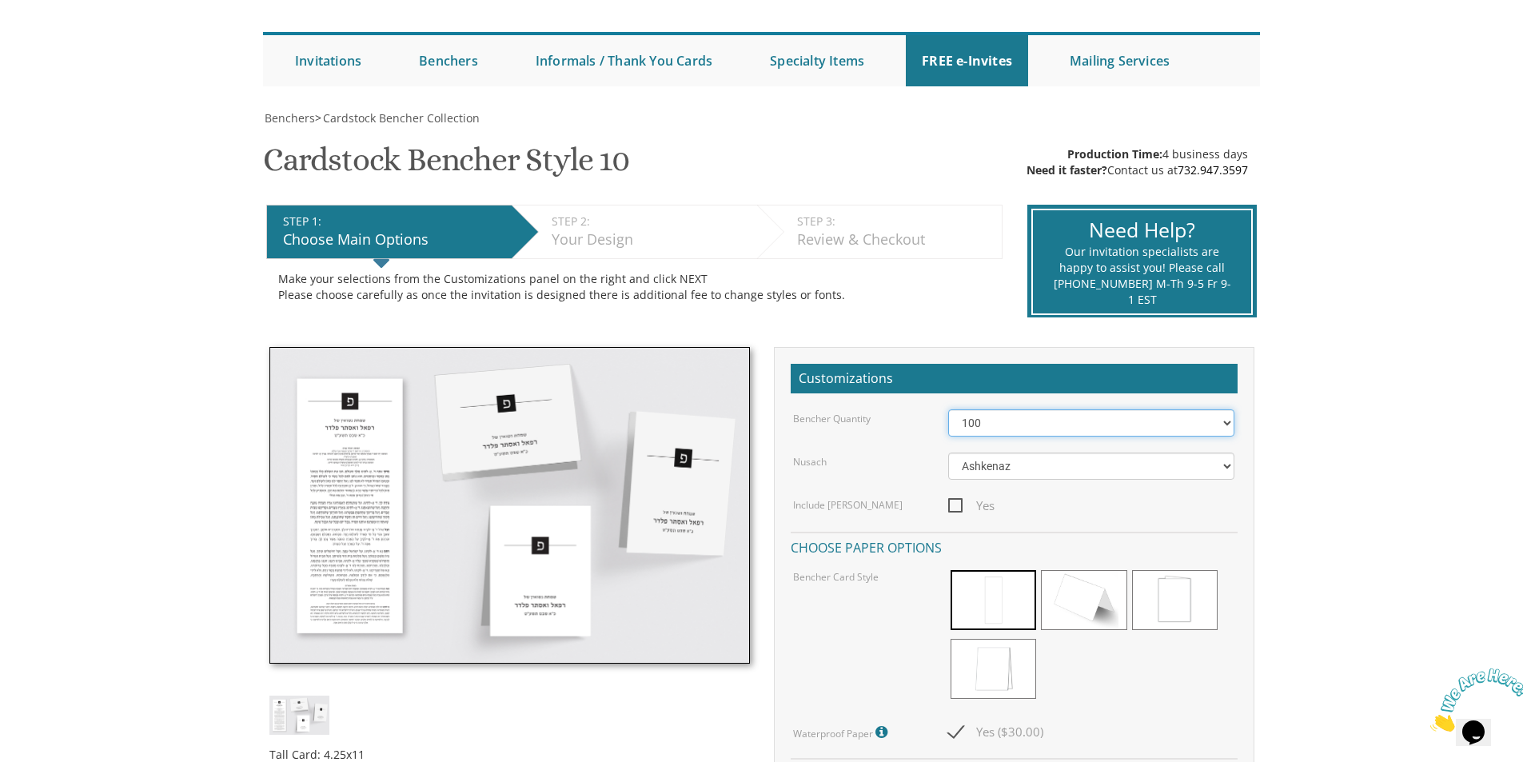
scroll to position [0, 0]
